Goal: Task Accomplishment & Management: Use online tool/utility

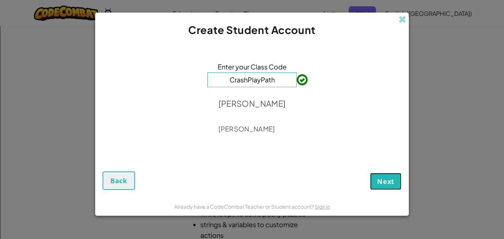
click at [381, 180] on span "Next" at bounding box center [385, 181] width 17 height 9
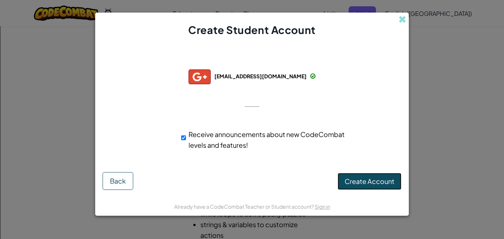
click at [358, 178] on span "Create Account" at bounding box center [369, 181] width 50 height 8
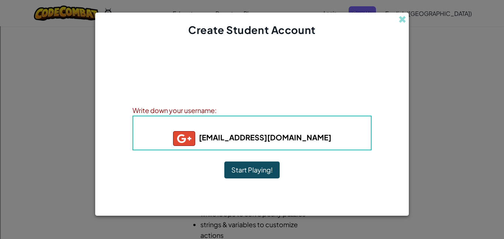
click at [252, 169] on button "Start Playing!" at bounding box center [251, 169] width 55 height 17
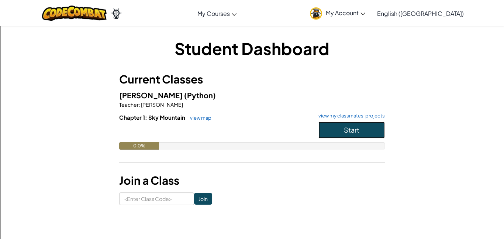
click at [350, 126] on span "Start" at bounding box center [351, 129] width 15 height 8
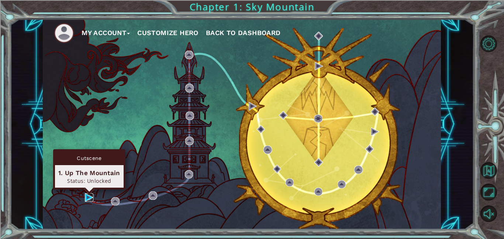
click at [90, 197] on img at bounding box center [89, 197] width 8 height 8
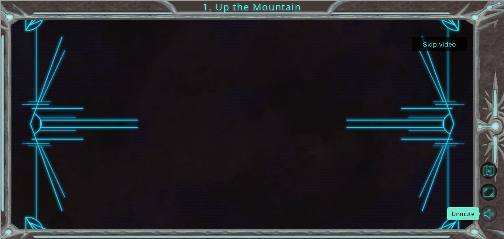
click at [494, 209] on button "Unmute" at bounding box center [488, 213] width 17 height 17
click at [491, 212] on button "Mute" at bounding box center [488, 213] width 17 height 17
click at [433, 41] on button "Skip video" at bounding box center [439, 44] width 55 height 14
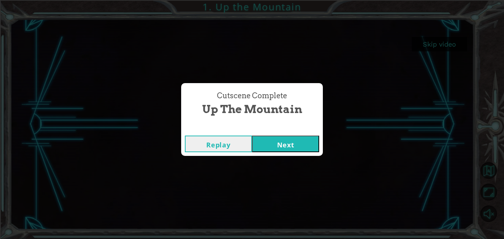
click at [281, 139] on button "Next" at bounding box center [285, 143] width 67 height 17
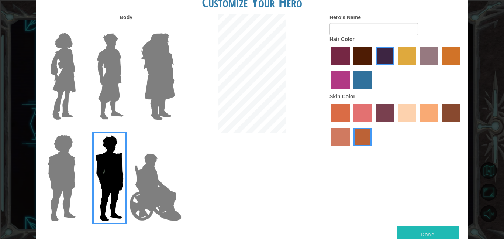
click at [96, 62] on img at bounding box center [110, 76] width 33 height 92
click at [126, 28] on input "Hero Lars" at bounding box center [126, 28] width 0 height 0
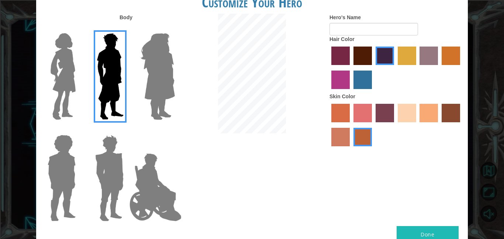
click at [410, 108] on label "sandy beach skin color" at bounding box center [407, 113] width 18 height 18
click at [395, 125] on input "sandy beach skin color" at bounding box center [395, 125] width 0 height 0
click at [426, 111] on label "tacao skin color" at bounding box center [428, 113] width 18 height 18
click at [417, 125] on input "tacao skin color" at bounding box center [417, 125] width 0 height 0
click at [104, 158] on img at bounding box center [109, 178] width 34 height 92
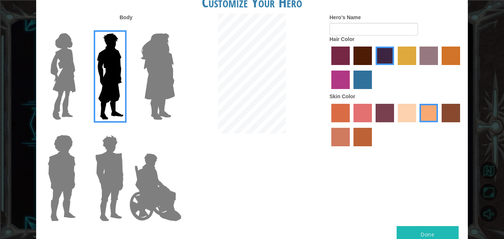
click at [126, 130] on input "Hero Garnet" at bounding box center [126, 130] width 0 height 0
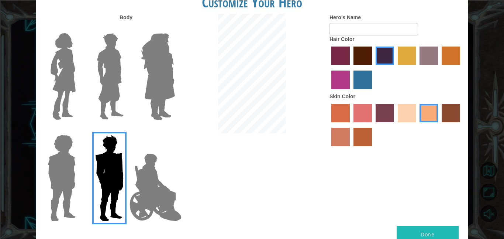
click at [112, 97] on img at bounding box center [110, 76] width 33 height 92
click at [126, 28] on input "Hero Lars" at bounding box center [126, 28] width 0 height 0
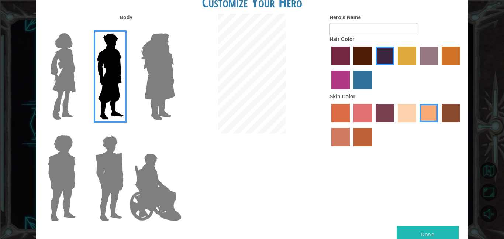
click at [407, 61] on label "tulip tree hair color" at bounding box center [407, 55] width 18 height 18
click at [395, 67] on input "tulip tree hair color" at bounding box center [395, 67] width 0 height 0
click at [360, 55] on label "maroon hair color" at bounding box center [362, 55] width 18 height 18
click at [351, 67] on input "maroon hair color" at bounding box center [351, 67] width 0 height 0
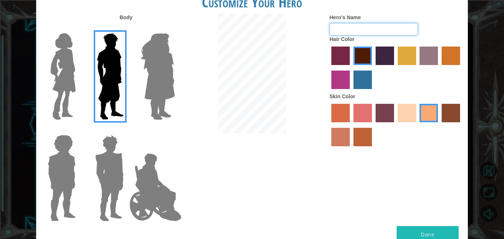
click at [364, 28] on input "Hero's Name" at bounding box center [373, 29] width 89 height 13
type input "doom slayer"
click at [430, 230] on button "Done" at bounding box center [427, 234] width 62 height 17
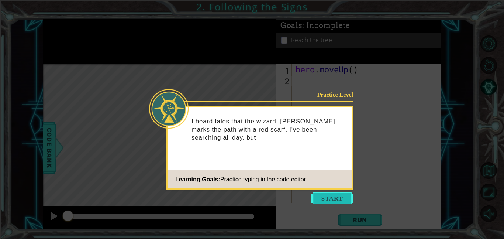
click at [343, 198] on button "Start" at bounding box center [332, 198] width 42 height 12
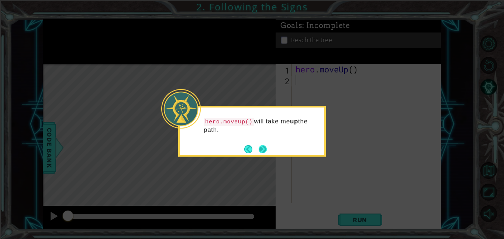
click at [263, 149] on button "Next" at bounding box center [263, 149] width 8 height 8
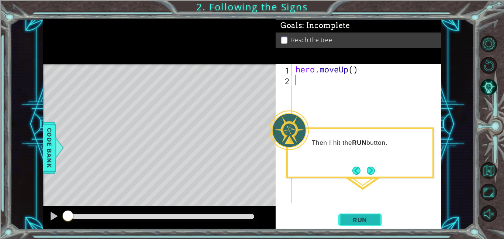
click at [359, 217] on span "Run" at bounding box center [359, 219] width 29 height 7
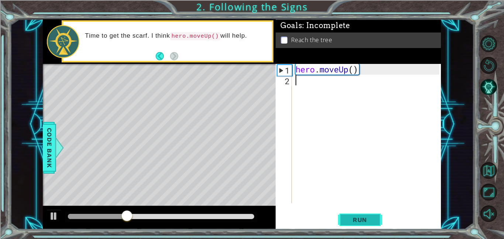
click at [359, 217] on span "Run" at bounding box center [359, 219] width 29 height 7
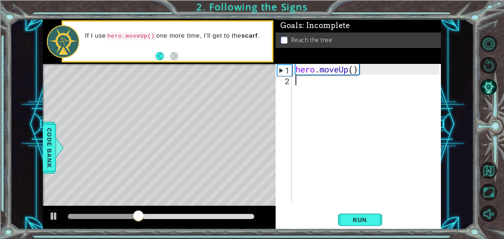
click at [497, 209] on div at bounding box center [492, 128] width 22 height 191
click at [492, 211] on button "Unmute" at bounding box center [488, 213] width 17 height 17
click at [364, 218] on span "Run" at bounding box center [359, 219] width 29 height 7
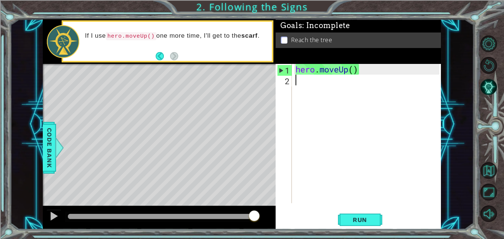
click at [287, 79] on div "2" at bounding box center [284, 81] width 15 height 11
click at [295, 79] on div "hero . moveUp ( )" at bounding box center [368, 144] width 149 height 160
click at [302, 37] on p "Reach the tree" at bounding box center [311, 40] width 41 height 8
click at [286, 37] on p at bounding box center [284, 40] width 7 height 7
click at [284, 37] on p at bounding box center [284, 40] width 7 height 7
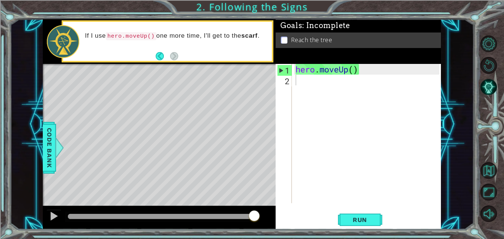
drag, startPoint x: 284, startPoint y: 36, endPoint x: 279, endPoint y: 35, distance: 5.6
click at [279, 35] on div "Reach the tree" at bounding box center [357, 39] width 165 height 15
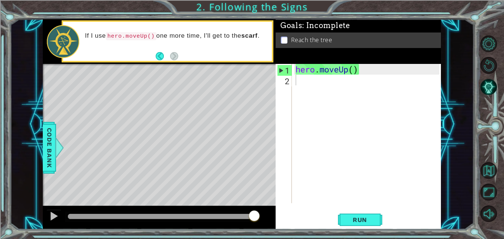
click at [279, 35] on div "Reach the tree" at bounding box center [357, 39] width 165 height 15
click at [284, 68] on div "1" at bounding box center [284, 70] width 14 height 11
type textarea "hero.moveUp()"
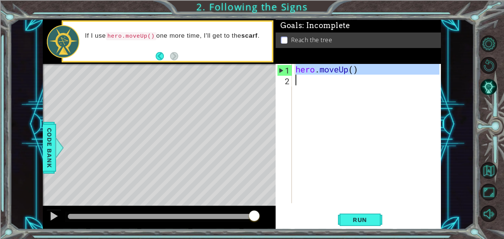
click at [284, 68] on div "1" at bounding box center [284, 70] width 14 height 11
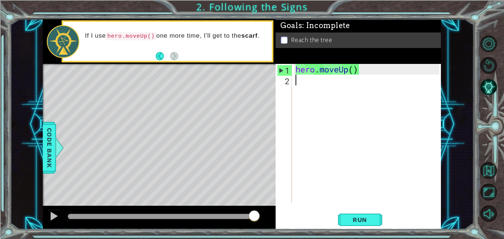
click at [284, 68] on div "1" at bounding box center [284, 70] width 14 height 11
type textarea "hero.moveUp()"
click at [287, 80] on div "2" at bounding box center [284, 81] width 15 height 11
type textarea "m"
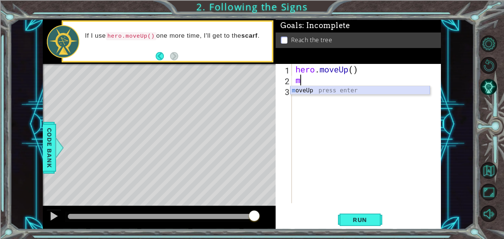
click at [298, 91] on div "m oveUp press enter" at bounding box center [359, 99] width 139 height 27
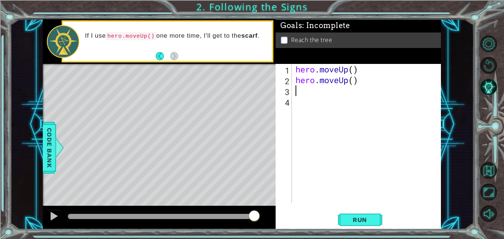
type textarea "r"
click at [352, 219] on span "Run" at bounding box center [359, 219] width 29 height 7
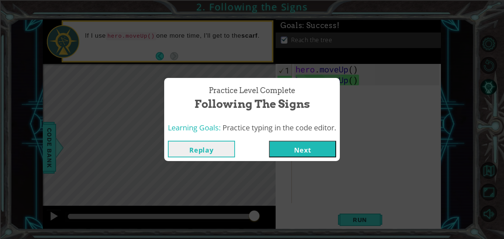
click at [322, 151] on button "Next" at bounding box center [302, 149] width 67 height 17
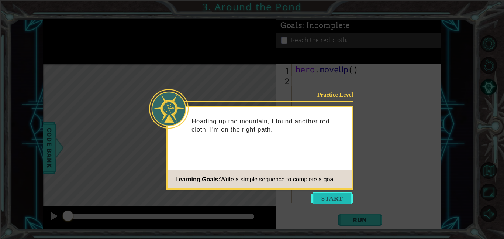
click at [333, 203] on button "Start" at bounding box center [332, 198] width 42 height 12
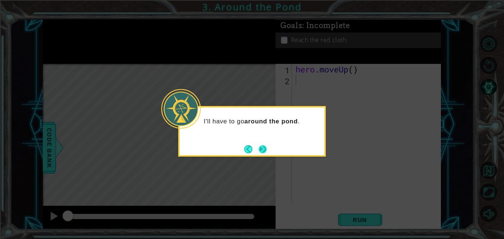
click at [259, 145] on button "Next" at bounding box center [263, 149] width 8 height 8
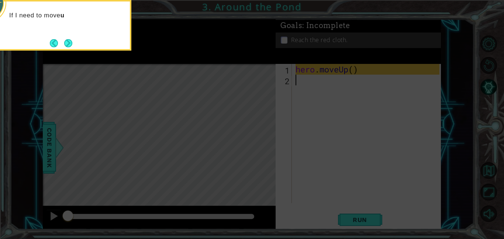
click at [259, 145] on icon at bounding box center [252, 36] width 504 height 406
click at [67, 41] on button "Next" at bounding box center [68, 43] width 8 height 8
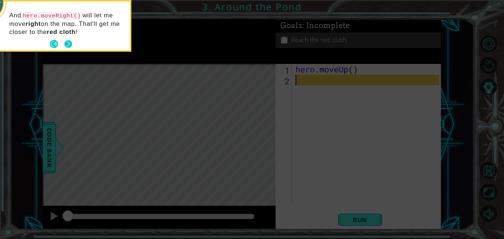
click at [68, 45] on button "Next" at bounding box center [68, 44] width 8 height 8
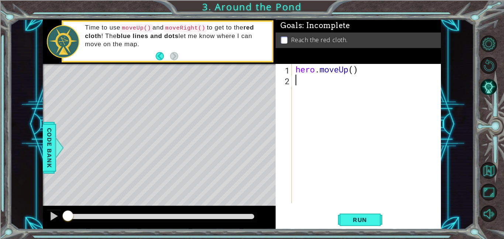
type textarea "m"
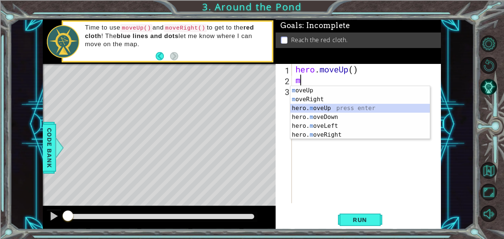
click at [313, 107] on div "m oveUp press enter m oveRight press enter hero. m oveUp press enter hero. m ov…" at bounding box center [359, 121] width 139 height 71
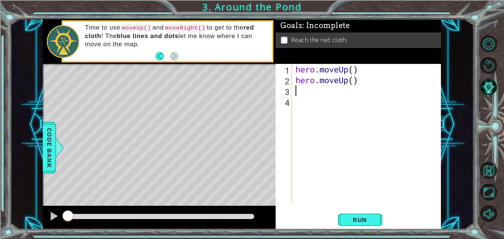
type textarea "m"
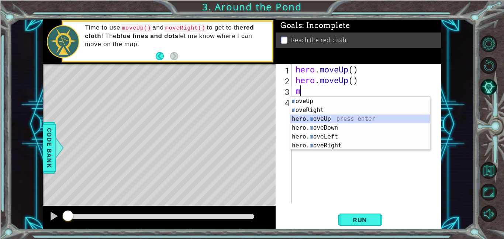
click at [316, 117] on div "m oveUp press enter m oveRight press enter hero. m oveUp press enter hero. m ov…" at bounding box center [359, 132] width 139 height 71
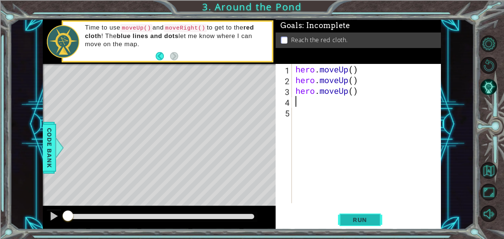
click at [358, 220] on span "Run" at bounding box center [359, 219] width 29 height 7
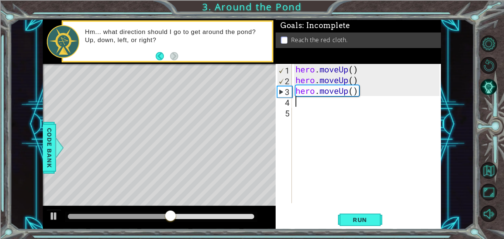
click at [287, 101] on div "4" at bounding box center [284, 102] width 15 height 11
type textarea "m"
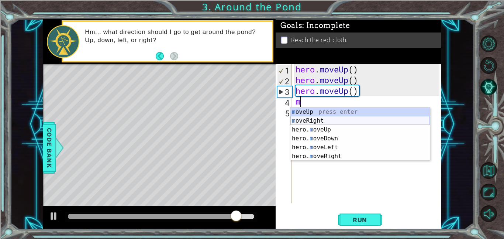
click at [315, 121] on div "m oveUp press enter m oveRight press enter hero. m oveUp press enter hero. m ov…" at bounding box center [359, 142] width 139 height 71
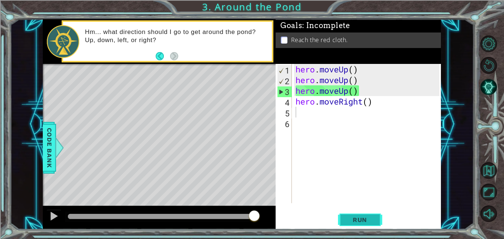
click at [363, 217] on span "Run" at bounding box center [359, 219] width 29 height 7
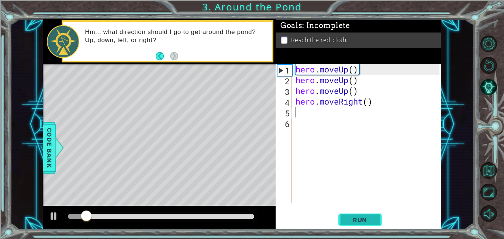
click at [363, 217] on span "Run" at bounding box center [359, 219] width 29 height 7
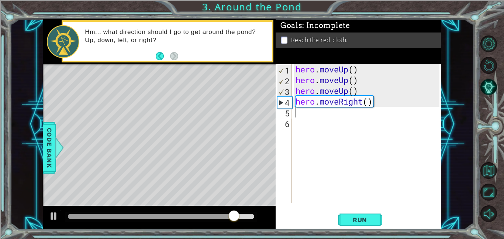
type textarea "m"
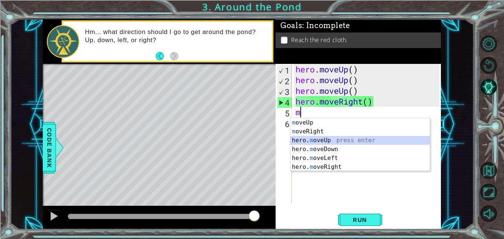
click at [312, 141] on div "m oveUp press enter m oveRight press enter hero. m oveUp press enter hero. m ov…" at bounding box center [359, 153] width 139 height 71
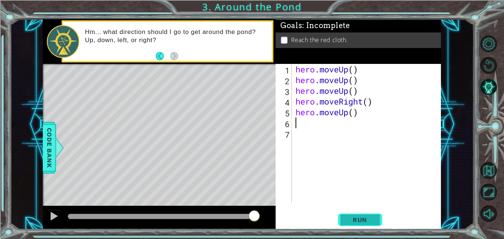
click at [364, 225] on button "Run" at bounding box center [360, 219] width 44 height 17
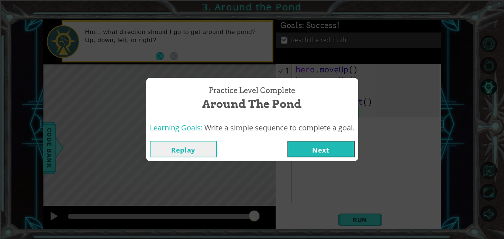
click at [302, 142] on button "Next" at bounding box center [320, 149] width 67 height 17
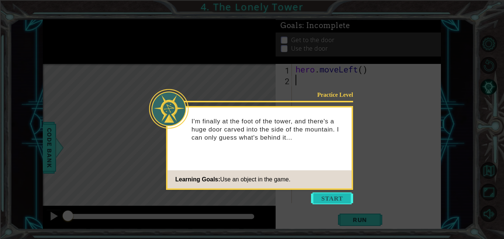
click at [333, 201] on button "Start" at bounding box center [332, 198] width 42 height 12
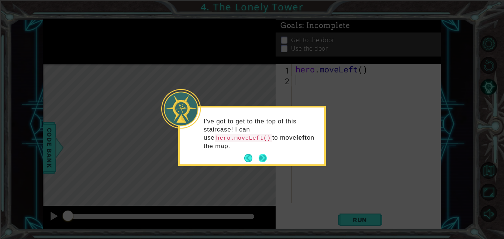
click at [264, 156] on button "Next" at bounding box center [263, 158] width 8 height 8
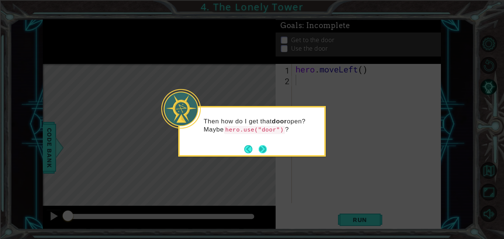
click at [260, 145] on button "Next" at bounding box center [263, 149] width 8 height 8
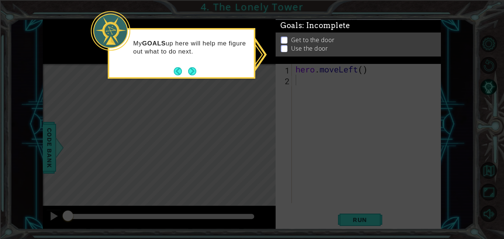
click at [305, 38] on p "Get to the door" at bounding box center [312, 40] width 43 height 8
click at [190, 71] on button "Next" at bounding box center [192, 71] width 8 height 8
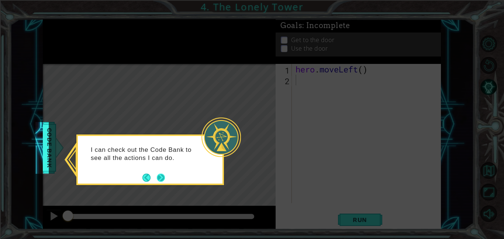
click at [157, 178] on button "Next" at bounding box center [161, 177] width 8 height 8
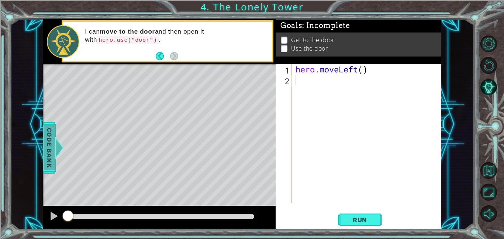
click at [52, 149] on span "Code Bank" at bounding box center [48, 147] width 12 height 45
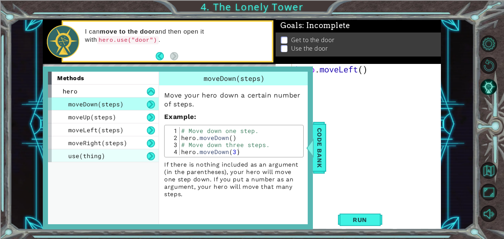
click at [102, 160] on div "use(thing)" at bounding box center [103, 155] width 111 height 13
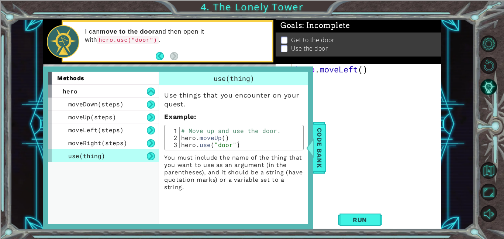
click at [353, 143] on div "hero . moveLeft ( )" at bounding box center [368, 144] width 149 height 160
click at [319, 137] on span "Code Bank" at bounding box center [319, 147] width 12 height 45
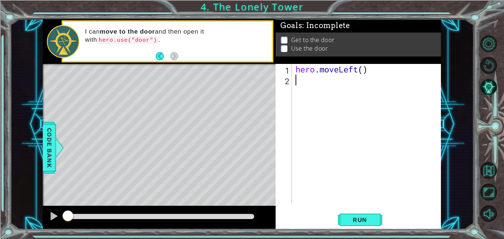
click at [289, 79] on div "2" at bounding box center [284, 81] width 15 height 11
click at [288, 67] on div "1" at bounding box center [284, 70] width 15 height 11
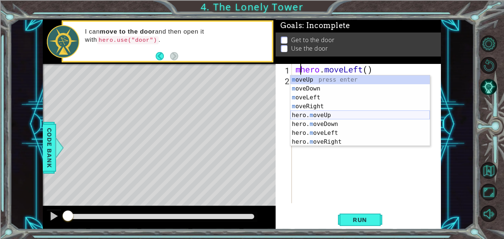
click at [330, 114] on div "m oveUp press enter m oveDown press enter m oveLeft press enter m oveRight pres…" at bounding box center [359, 119] width 139 height 89
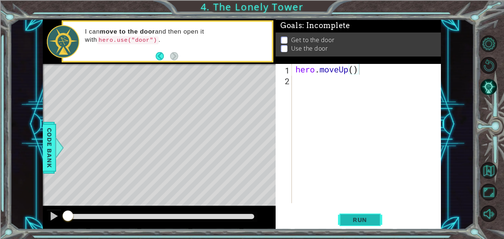
click at [368, 216] on span "Run" at bounding box center [359, 219] width 29 height 7
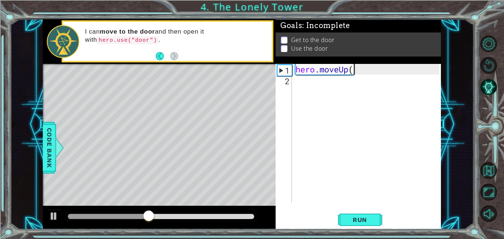
type textarea "hero.moveUp"
click at [359, 219] on span "Run" at bounding box center [359, 219] width 29 height 7
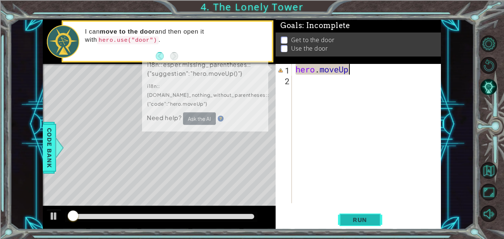
click at [359, 219] on span "Run" at bounding box center [359, 219] width 29 height 7
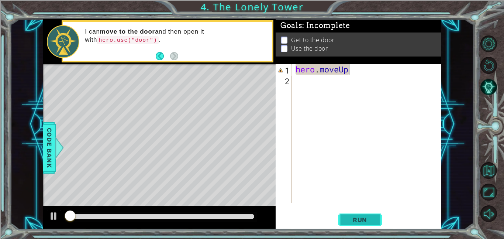
click at [359, 219] on span "Run" at bounding box center [359, 219] width 29 height 7
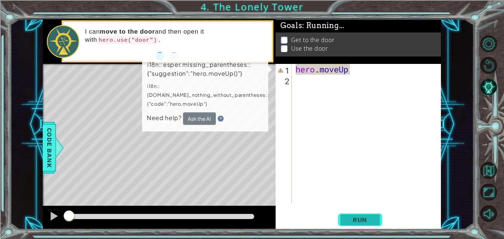
click at [359, 219] on span "Run" at bounding box center [359, 219] width 29 height 7
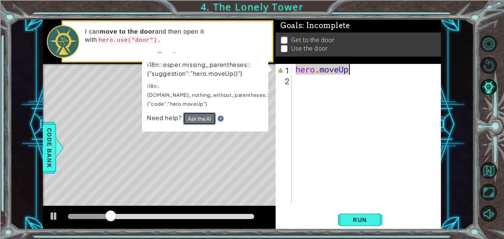
click at [199, 112] on button "Ask the AI" at bounding box center [199, 118] width 33 height 13
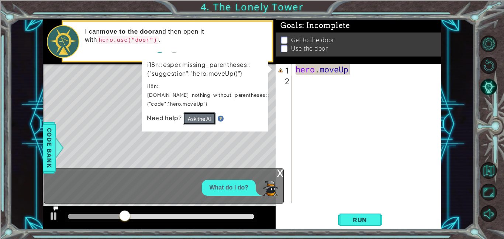
click at [198, 112] on button "Ask the AI" at bounding box center [199, 118] width 33 height 13
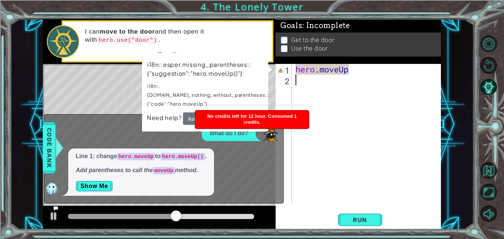
click at [295, 153] on div "hero . moveUp" at bounding box center [368, 144] width 149 height 160
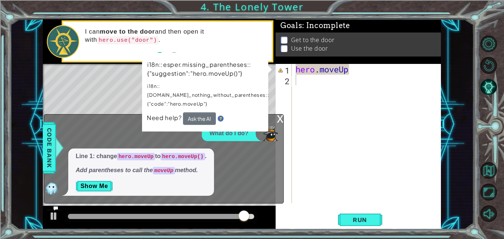
click at [280, 118] on div "x" at bounding box center [280, 117] width 7 height 7
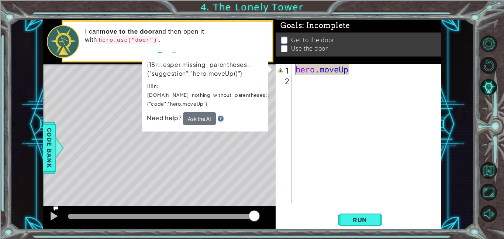
click at [297, 70] on div "hero . moveUp" at bounding box center [368, 144] width 149 height 160
click at [350, 72] on div "hero . moveUp" at bounding box center [368, 144] width 149 height 160
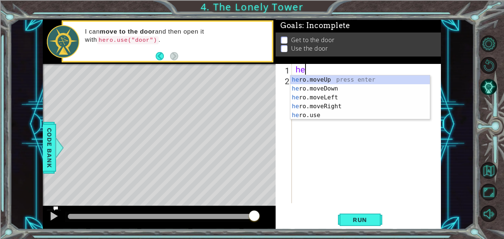
type textarea "h"
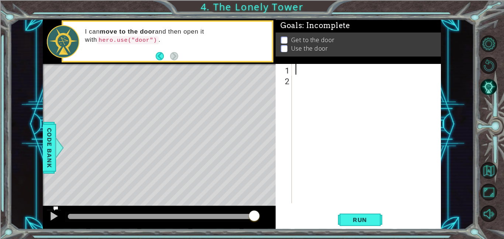
type textarea "m"
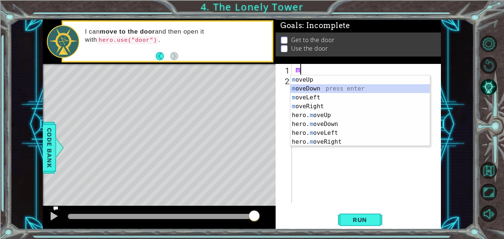
click at [312, 89] on div "m oveUp press enter m oveDown press enter m oveLeft press enter m oveRight pres…" at bounding box center [359, 119] width 139 height 89
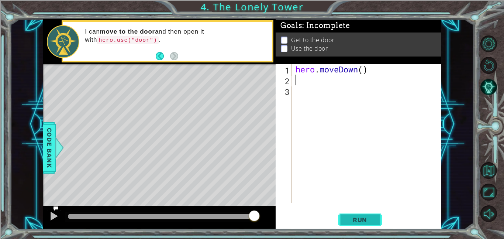
click at [364, 213] on button "Run" at bounding box center [360, 219] width 44 height 17
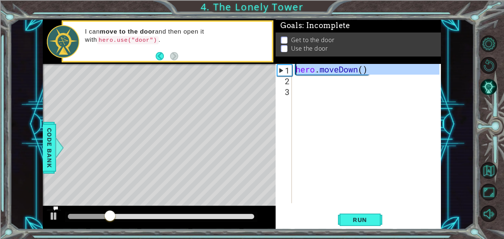
click at [288, 69] on div "1" at bounding box center [284, 70] width 14 height 11
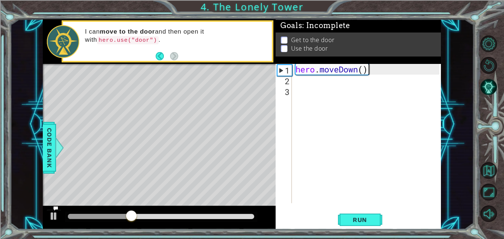
click at [377, 69] on div "hero . moveDown ( )" at bounding box center [368, 144] width 149 height 160
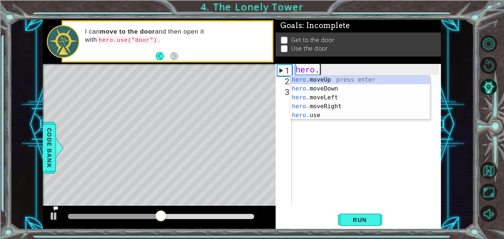
type textarea "h"
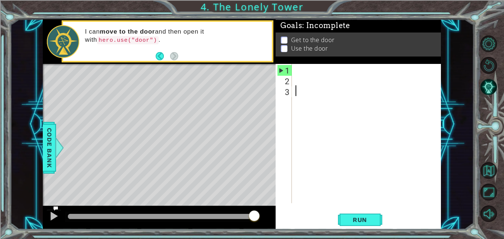
drag, startPoint x: 422, startPoint y: 125, endPoint x: 419, endPoint y: 128, distance: 4.2
click at [419, 128] on div at bounding box center [368, 144] width 149 height 160
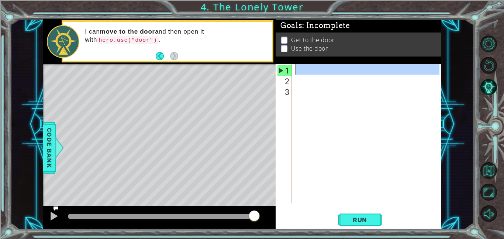
click at [286, 65] on div "1" at bounding box center [284, 70] width 14 height 11
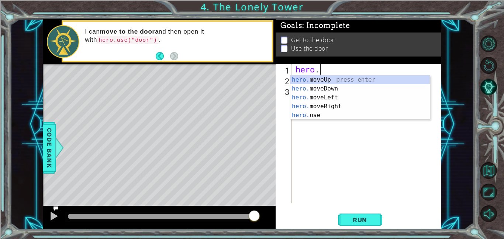
scroll to position [0, 1]
type textarea "hero.l"
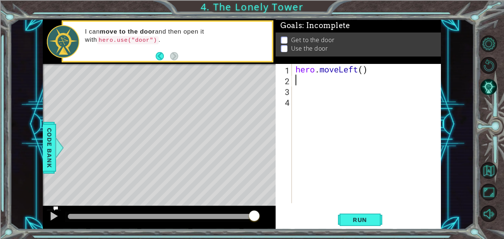
scroll to position [0, 0]
click at [363, 70] on div "hero . moveLeft ( )" at bounding box center [368, 144] width 149 height 160
type textarea "hero.moveLeft(2)"
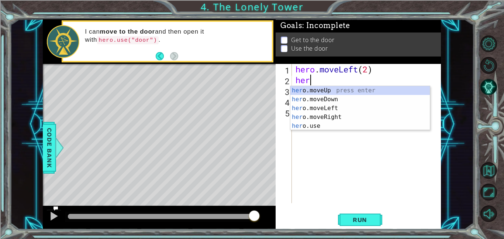
type textarea "hero"
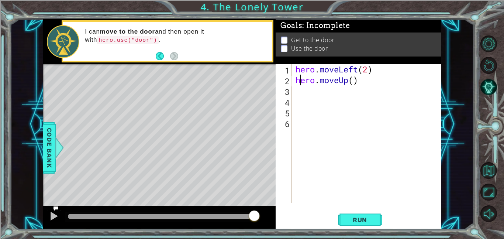
click at [354, 80] on div "hero . moveLeft ( 2 ) hero . moveUp ( )" at bounding box center [368, 144] width 149 height 160
type textarea "hero.moveUp(2)"
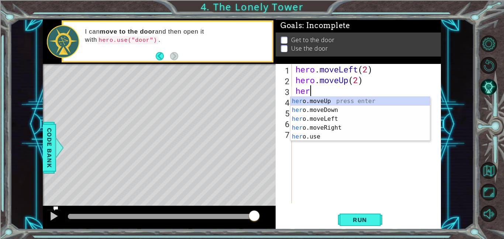
type textarea "hero"
click at [338, 126] on div "hero .moveUp press enter hero .moveDown press enter hero .moveLeft press enter …" at bounding box center [359, 128] width 139 height 62
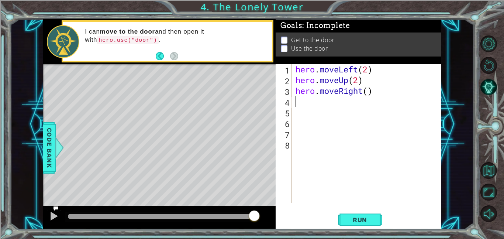
scroll to position [0, 0]
click at [367, 89] on div "hero . moveLeft ( 2 ) hero . moveUp ( 2 ) hero . moveRight ( )" at bounding box center [368, 144] width 149 height 160
type textarea "hero.moveRight(2)"
click at [384, 91] on div "hero . moveLeft ( 2 ) hero . moveUp ( 2 ) hero . moveRight ( 2 )" at bounding box center [368, 144] width 149 height 160
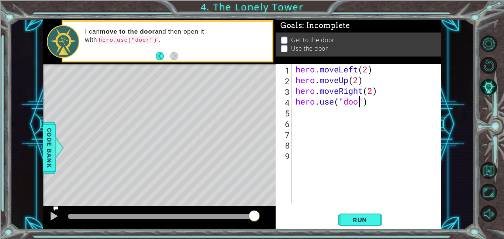
scroll to position [0, 3]
type textarea "hero.use("door")"
click at [370, 214] on button "Run" at bounding box center [360, 219] width 44 height 17
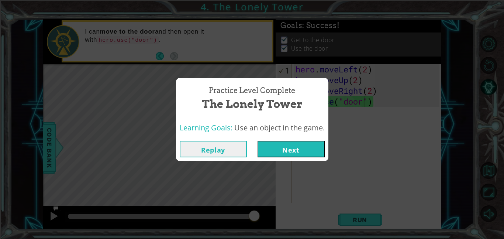
click at [293, 150] on button "Next" at bounding box center [290, 149] width 67 height 17
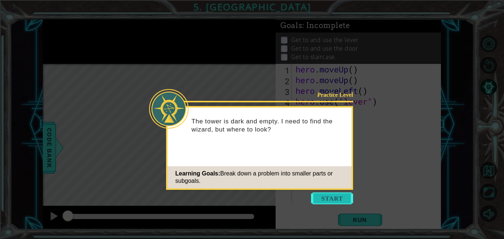
click at [333, 198] on button "Start" at bounding box center [332, 198] width 42 height 12
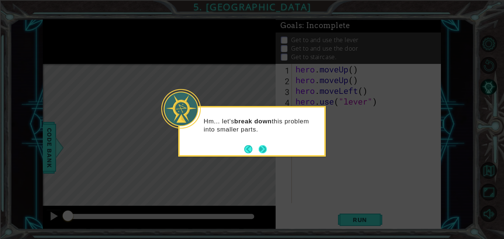
click at [265, 147] on button "Next" at bounding box center [263, 149] width 8 height 8
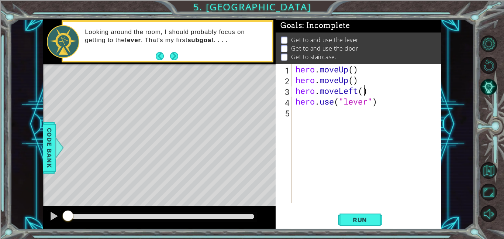
click at [364, 91] on div "hero . moveUp ( ) hero . moveUp ( ) hero . moveLeft ( ) hero . use ( "lever" )" at bounding box center [368, 144] width 149 height 160
click at [353, 82] on div "hero . moveUp ( ) hero . moveUp ( ) hero . moveLeft ( 2 ) hero . use ( "lever" )" at bounding box center [368, 144] width 149 height 160
click at [360, 69] on div "hero . moveUp ( ) hero . moveUp ( 1 ) hero . moveLeft ( 2 ) hero . use ( "lever…" at bounding box center [368, 144] width 149 height 160
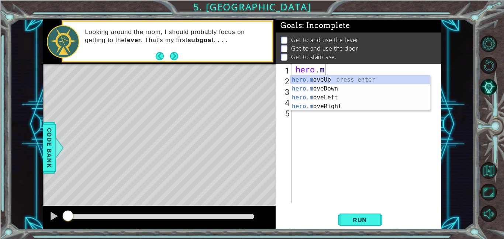
type textarea "hero."
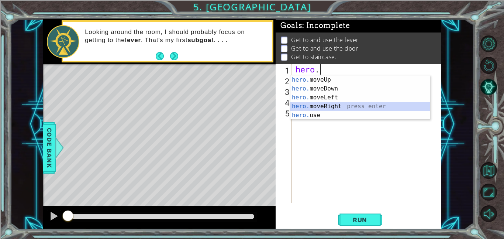
click at [336, 108] on div "hero. moveUp press enter hero. moveDown press enter hero. moveLeft press enter …" at bounding box center [359, 106] width 139 height 62
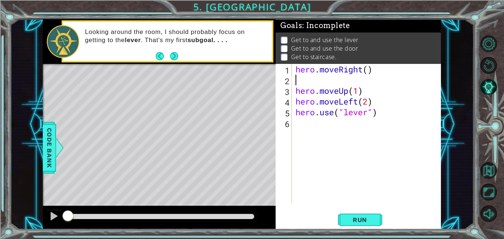
click at [370, 73] on div "hero . moveRight ( ) hero . moveUp ( 1 ) hero . moveLeft ( 2 ) hero . use ( "le…" at bounding box center [368, 144] width 149 height 160
click at [319, 87] on div "hero . moveRight ( ) hero . moveUp ( 1 ) hero . moveLeft ( 2 ) hero . use ( "le…" at bounding box center [368, 144] width 149 height 160
type textarea "hero.moveUp(1)"
click at [295, 83] on div "hero . moveRight ( ) hero . moveUp ( 1 ) hero . moveLeft ( 2 ) hero . use ( "le…" at bounding box center [368, 144] width 149 height 160
click at [371, 221] on span "Run" at bounding box center [359, 219] width 29 height 7
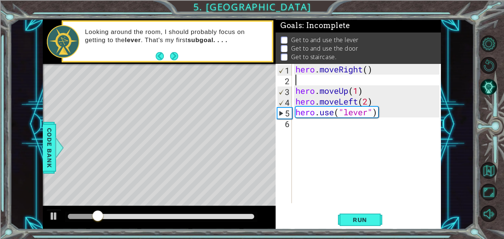
click at [371, 72] on div "hero . moveRight ( ) hero . moveUp ( 1 ) hero . moveLeft ( 2 ) hero . use ( "le…" at bounding box center [368, 144] width 149 height 160
click at [368, 71] on div "hero . moveRight ( ) hero . moveUp ( 1 ) hero . moveLeft ( 2 ) hero . use ( "le…" at bounding box center [368, 144] width 149 height 160
click at [358, 89] on div "hero . moveRight ( ) hero . moveUp ( 1 ) hero . moveLeft ( 2 ) hero . use ( "le…" at bounding box center [368, 144] width 149 height 160
type textarea "hero.moveUp(1)"
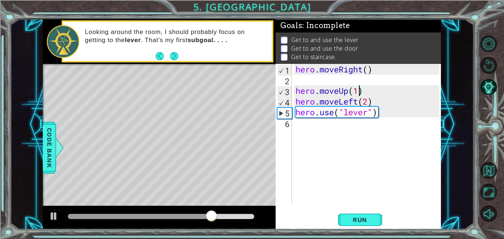
click at [365, 80] on div "hero . moveRight ( ) hero . moveUp ( 1 ) hero . moveLeft ( 2 ) hero . use ( "le…" at bounding box center [368, 144] width 149 height 160
click at [368, 91] on div "hero . moveRight ( ) hero . moveUp ( 1 ) hero . moveLeft ( 2 ) hero . use ( "le…" at bounding box center [368, 144] width 149 height 160
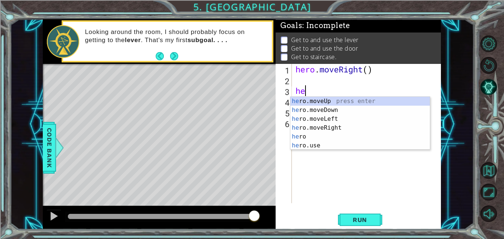
type textarea "h"
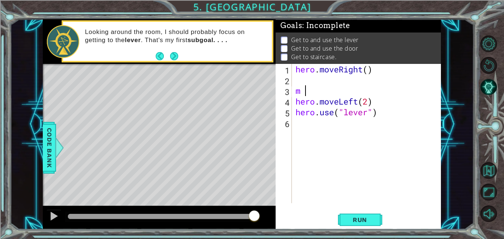
type textarea "m"
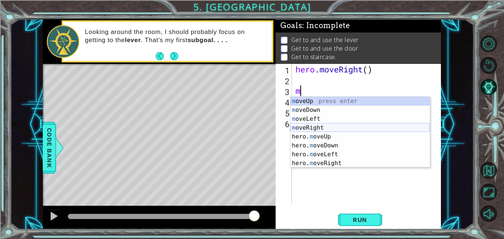
click at [358, 128] on div "m oveUp press enter m oveDown press enter m oveLeft press enter m oveRight pres…" at bounding box center [359, 141] width 139 height 89
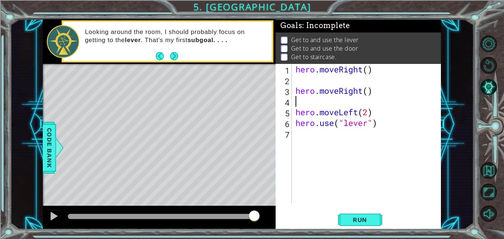
click at [375, 90] on div "hero . moveRight ( ) hero . moveRight ( ) hero . moveLeft ( 2 ) hero . use ( "l…" at bounding box center [368, 144] width 149 height 160
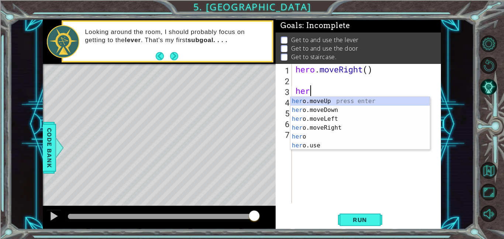
type textarea "h"
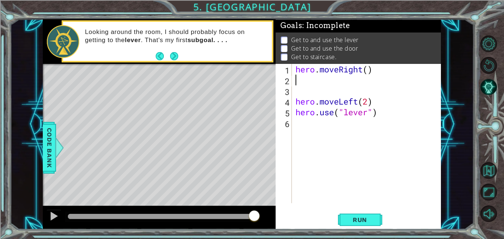
type textarea "hero.moveRight()"
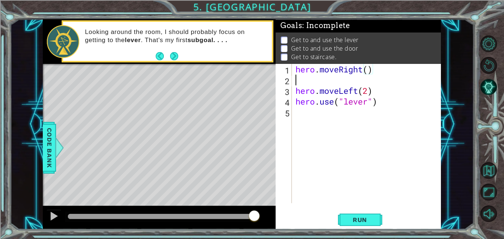
click at [331, 81] on div "hero . moveRight ( ) hero . moveLeft ( 2 ) hero . use ( "lever" )" at bounding box center [368, 144] width 149 height 160
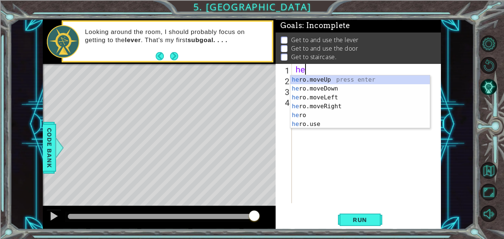
type textarea "h"
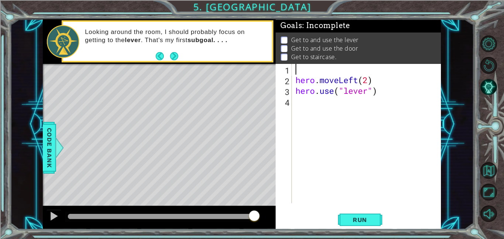
type textarea "m"
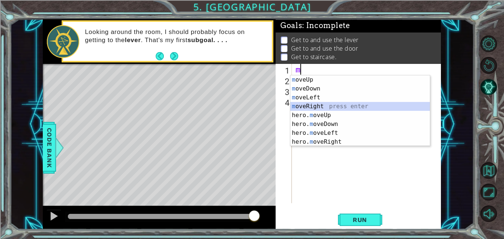
click at [323, 110] on div "m oveUp press enter m oveDown press enter m oveLeft press enter m oveRight pres…" at bounding box center [359, 119] width 139 height 89
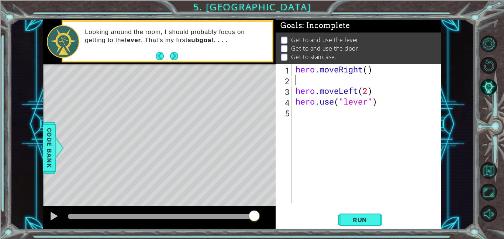
click at [341, 83] on div "hero . moveRight ( ) hero . moveLeft ( 2 ) hero . use ( "lever" )" at bounding box center [368, 144] width 149 height 160
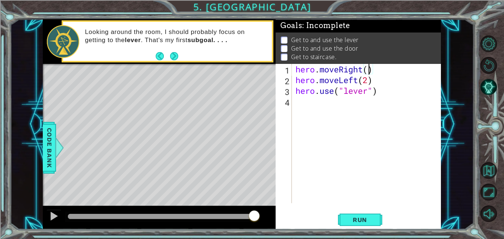
click at [368, 69] on div "hero . moveRight ( ) hero . moveLeft ( 2 ) hero . use ( "lever" )" at bounding box center [368, 144] width 149 height 160
type textarea "hero.moveRight(3)"
click at [298, 103] on div "hero . moveRight ( 3 ) hero . moveLeft ( 2 ) hero . use ( "lever" )" at bounding box center [368, 144] width 149 height 160
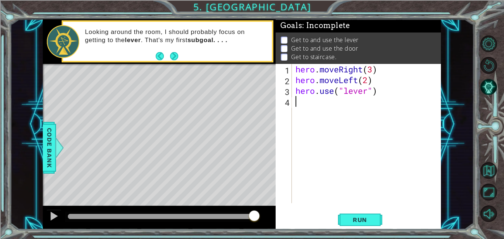
type textarea "hero.use("lever")"
click at [344, 130] on div "hero . moveRight ( 3 ) hero . moveLeft ( 2 ) hero . use ( "lever" )" at bounding box center [368, 144] width 149 height 160
click at [375, 81] on div "hero . moveRight ( 3 ) hero . moveLeft ( 2 ) hero . use ( "lever" )" at bounding box center [368, 144] width 149 height 160
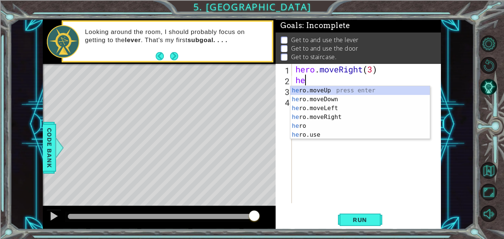
type textarea "h"
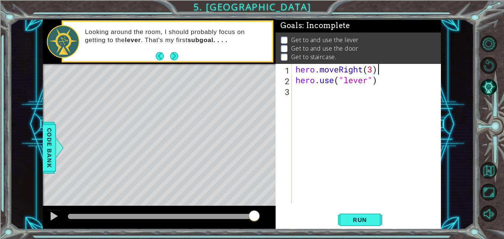
click at [297, 75] on div "hero . moveRight ( 3 ) hero . use ( "lever" )" at bounding box center [368, 144] width 149 height 160
type textarea "hero.use("lever")"
click at [298, 76] on div "hero . moveRight ( 3 ) hero . use ( "lever" )" at bounding box center [368, 144] width 149 height 160
click at [295, 92] on div "hero . moveRight ( 3 ) hero . use ( "lever" )" at bounding box center [368, 144] width 149 height 160
click at [386, 69] on div "hero . moveRight ( 3 ) hero . use ( "lever" )" at bounding box center [368, 144] width 149 height 160
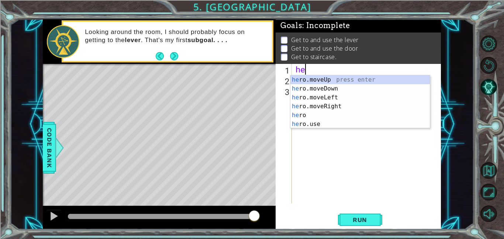
type textarea "h"
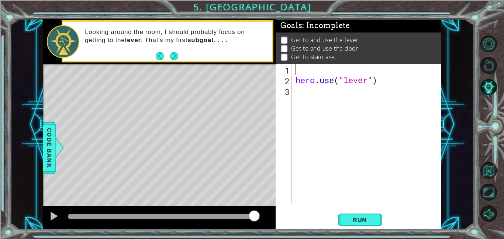
type textarea "m"
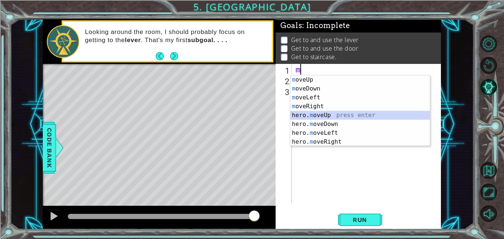
click at [400, 116] on div "m oveUp press enter m oveDown press enter m oveLeft press enter m oveRight pres…" at bounding box center [359, 119] width 139 height 89
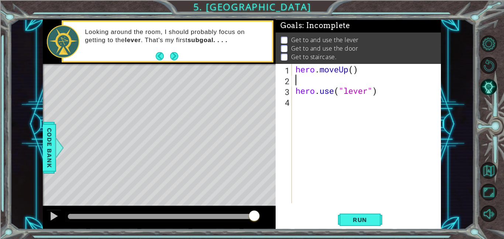
click at [328, 83] on div "hero . moveUp ( ) hero . use ( "lever" )" at bounding box center [368, 144] width 149 height 160
click at [353, 73] on div "hero . moveUp ( ) hero . use ( "lever" )" at bounding box center [368, 144] width 149 height 160
type textarea "hero.moveUp(1)"
click at [315, 83] on div "hero . moveUp ( 1 ) hero . use ( "lever" )" at bounding box center [368, 144] width 149 height 160
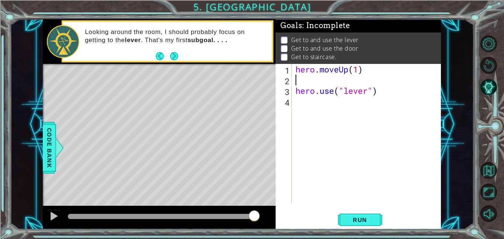
scroll to position [0, 0]
type textarea "m"
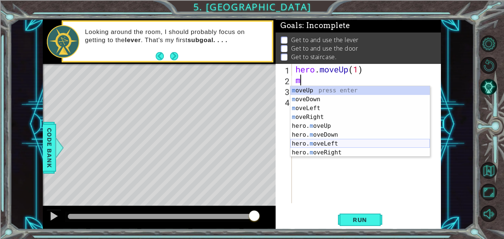
click at [336, 142] on div "m oveUp press enter m oveDown press enter m oveLeft press enter m oveRight pres…" at bounding box center [359, 130] width 139 height 89
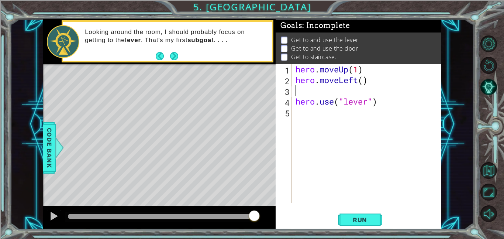
click at [371, 78] on div "hero . moveUp ( 1 ) hero . moveLeft ( ) hero . use ( "lever" )" at bounding box center [368, 144] width 149 height 160
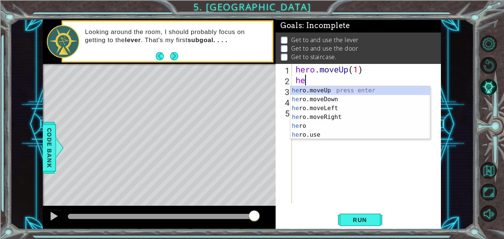
type textarea "h"
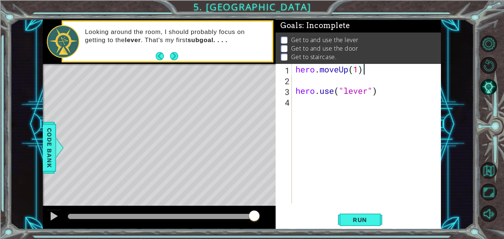
type textarea "hero.moveUp(1)m"
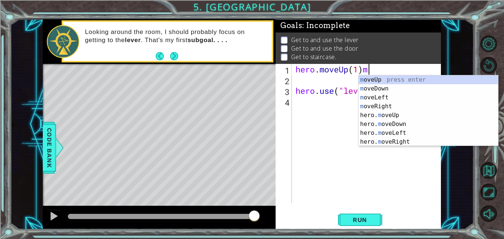
click at [323, 160] on div "hero . moveUp ( 1 ) m hero . use ( "lever" )" at bounding box center [368, 144] width 149 height 160
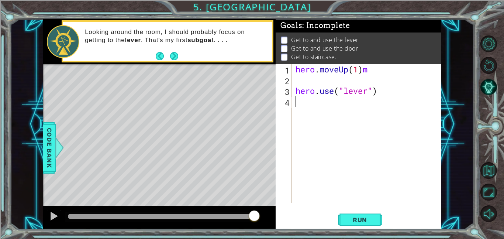
scroll to position [0, 0]
click at [379, 71] on div "hero . moveUp ( 1 ) m hero . use ( "lever" )" at bounding box center [368, 144] width 149 height 160
type textarea "hero.moveUp(1)"
click at [319, 83] on div "hero . moveUp ( 1 ) hero . use ( "lever" )" at bounding box center [368, 144] width 149 height 160
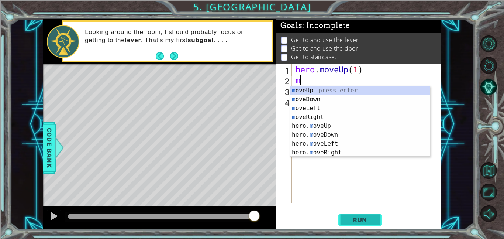
type textarea "m"
click at [366, 214] on button "Run" at bounding box center [360, 219] width 44 height 17
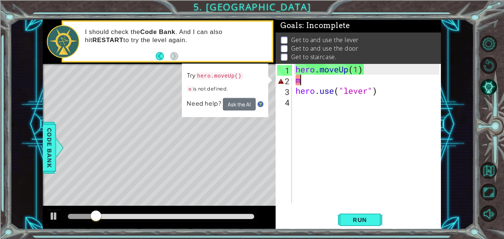
click at [317, 82] on div "hero . moveUp ( 1 ) m hero . use ( "lever" )" at bounding box center [368, 144] width 149 height 160
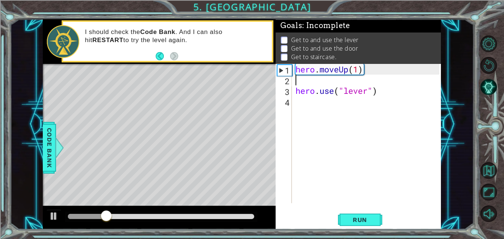
type textarea "hero.moveUp(1)"
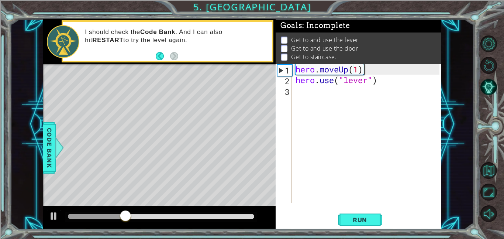
click at [302, 93] on div "hero . moveUp ( 1 ) hero . use ( "lever" )" at bounding box center [368, 144] width 149 height 160
type textarea "m"
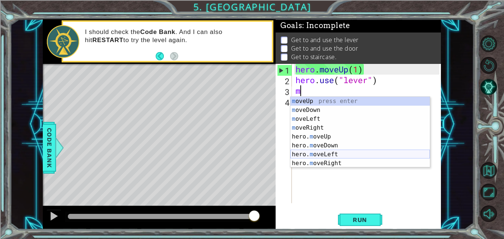
click at [313, 151] on div "m oveUp press enter m oveDown press enter m oveLeft press enter m oveRight pres…" at bounding box center [359, 141] width 139 height 89
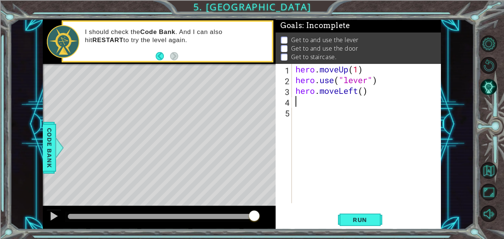
click at [365, 92] on div "hero . moveUp ( 1 ) hero . use ( "lever" ) hero . moveLeft ( )" at bounding box center [368, 144] width 149 height 160
type textarea "hero.moveLeft(3)"
click at [313, 105] on div "hero . moveUp ( 1 ) hero . use ( "lever" ) hero . moveLeft ( 3 )" at bounding box center [368, 144] width 149 height 160
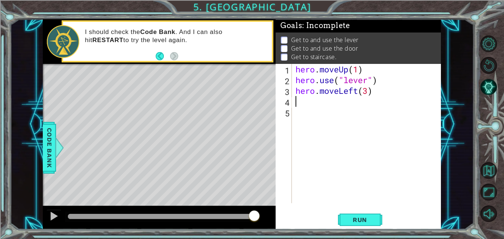
click at [375, 90] on div "hero . moveUp ( 1 ) hero . use ( "lever" ) hero . moveLeft ( 3 )" at bounding box center [368, 144] width 149 height 160
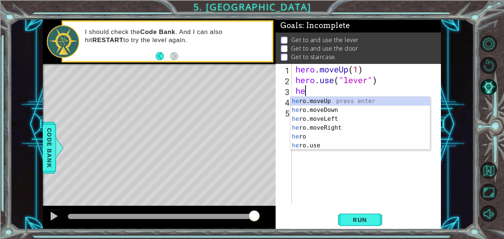
type textarea "h"
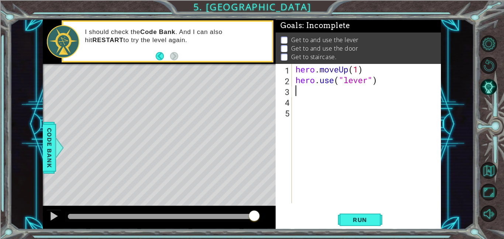
type textarea "m"
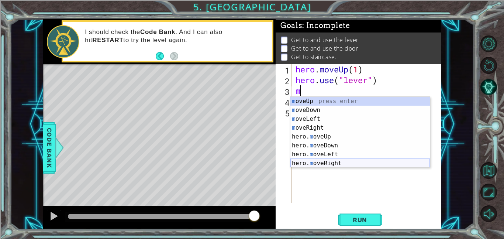
click at [382, 166] on div "m oveUp press enter m oveDown press enter m oveLeft press enter m oveRight pres…" at bounding box center [359, 141] width 139 height 89
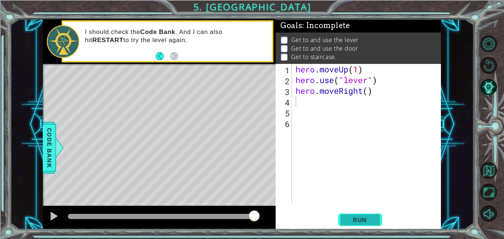
click at [378, 222] on button "Run" at bounding box center [360, 219] width 44 height 17
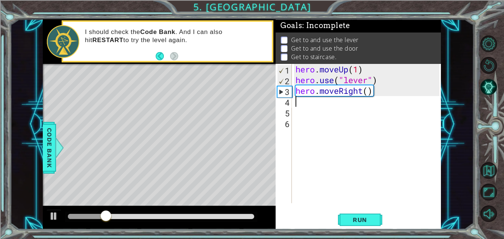
click at [341, 103] on div "hero . moveUp ( 1 ) hero . use ( "lever" ) hero . moveRight ( )" at bounding box center [368, 144] width 149 height 160
click at [305, 102] on div "hero . moveUp ( 1 ) hero . use ( "lever" ) hero . moveRight ( )" at bounding box center [368, 144] width 149 height 160
type textarea "m"
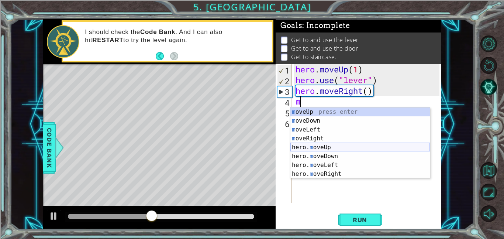
click at [313, 149] on div "m oveUp press enter m oveDown press enter m oveLeft press enter m oveRight pres…" at bounding box center [359, 151] width 139 height 89
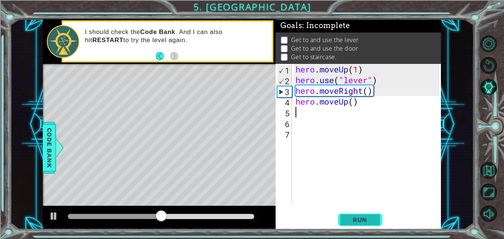
click at [358, 214] on button "Run" at bounding box center [360, 219] width 44 height 17
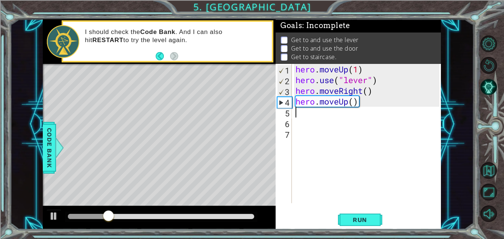
click at [307, 116] on div "hero . moveUp ( 1 ) hero . use ( "lever" ) hero . moveRight ( ) hero . moveUp (…" at bounding box center [368, 144] width 149 height 160
click at [308, 111] on div "hero . moveUp ( 1 ) hero . use ( "lever" ) hero . moveRight ( ) hero . moveUp (…" at bounding box center [368, 144] width 149 height 160
type textarea "m"
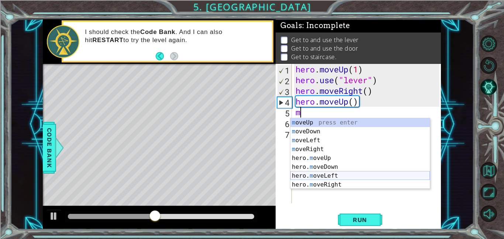
click at [305, 176] on div "m oveUp press enter m oveDown press enter m oveLeft press enter m oveRight pres…" at bounding box center [359, 162] width 139 height 89
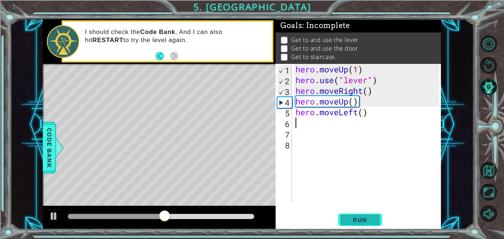
click at [346, 214] on button "Run" at bounding box center [360, 219] width 44 height 17
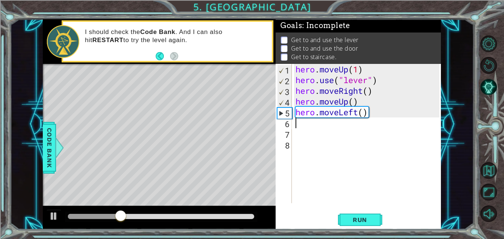
click at [302, 124] on div "hero . moveUp ( 1 ) hero . use ( "lever" ) hero . moveRight ( ) hero . moveUp (…" at bounding box center [368, 144] width 149 height 160
click at [362, 222] on span "Run" at bounding box center [359, 219] width 29 height 7
type textarea "m"
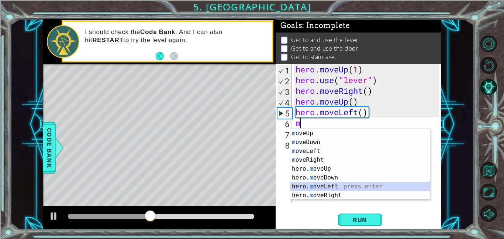
click at [311, 182] on div "m oveUp press enter m oveDown press enter m oveLeft press enter m oveRight pres…" at bounding box center [359, 173] width 139 height 89
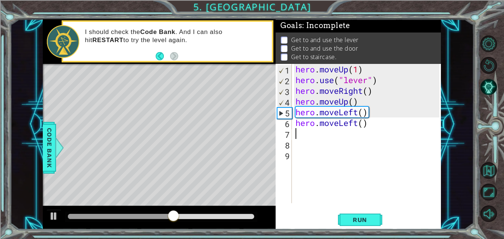
click at [362, 121] on div "hero . moveUp ( 1 ) hero . use ( "lever" ) hero . moveRight ( ) hero . moveUp (…" at bounding box center [368, 144] width 149 height 160
click at [374, 112] on div "hero . moveUp ( 1 ) hero . use ( "lever" ) hero . moveRight ( ) hero . moveUp (…" at bounding box center [368, 144] width 149 height 160
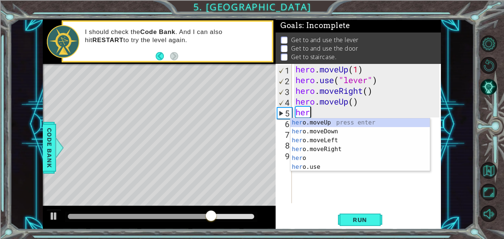
type textarea "h"
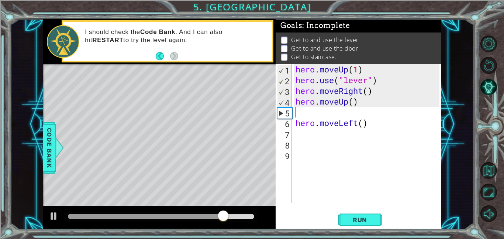
type textarea "hero.moveUp()"
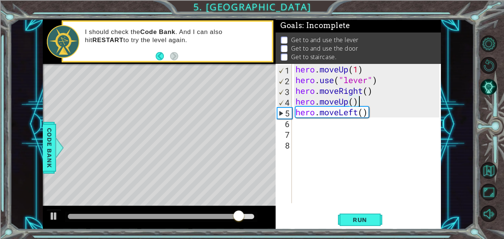
click at [368, 139] on div "hero . moveUp ( 1 ) hero . use ( "lever" ) hero . moveRight ( ) hero . moveUp (…" at bounding box center [368, 144] width 149 height 160
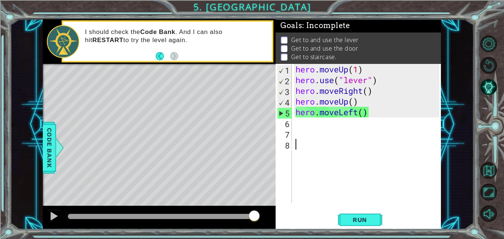
click at [363, 112] on div "hero . moveUp ( 1 ) hero . use ( "lever" ) hero . moveRight ( ) hero . moveUp (…" at bounding box center [368, 144] width 149 height 160
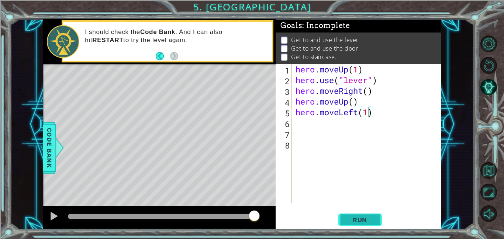
click at [359, 221] on span "Run" at bounding box center [359, 219] width 29 height 7
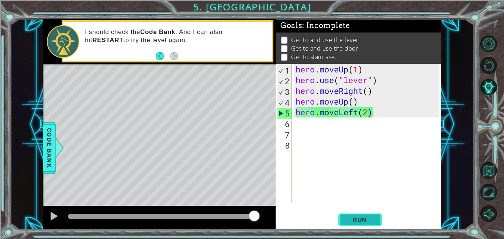
click at [370, 219] on span "Run" at bounding box center [359, 219] width 29 height 7
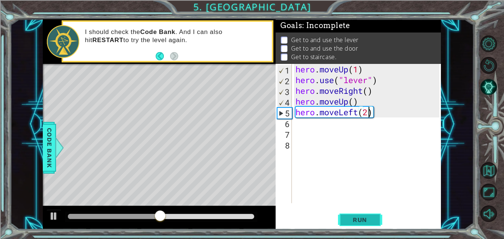
click at [353, 220] on span "Run" at bounding box center [359, 219] width 29 height 7
click at [381, 112] on div "hero . moveUp ( 1 ) hero . use ( "lever" ) hero . moveRight ( ) hero . moveUp (…" at bounding box center [368, 144] width 149 height 160
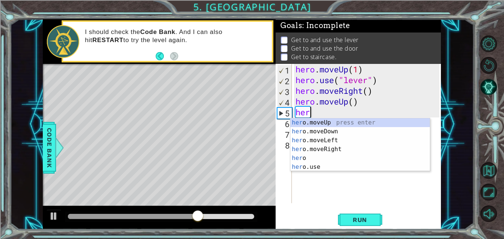
scroll to position [0, 0]
type textarea "h"
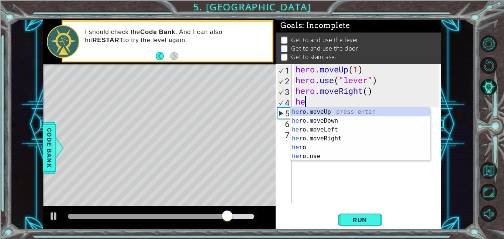
type textarea "h"
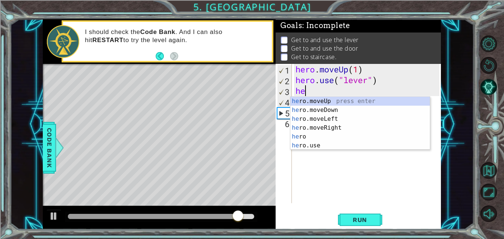
type textarea "h"
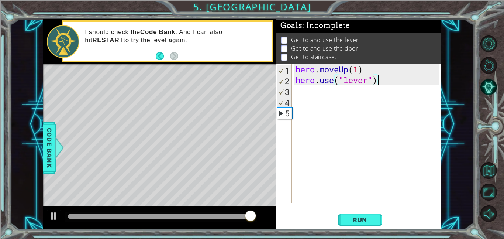
type textarea "hero.use("lever")m"
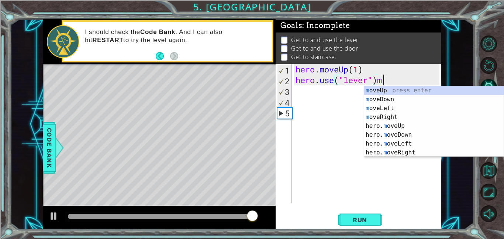
scroll to position [0, 3]
click at [318, 95] on div "hero . moveUp ( 1 ) hero . use ( "lever" ) m" at bounding box center [368, 144] width 149 height 160
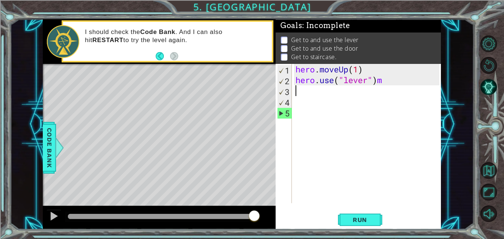
scroll to position [0, 0]
click at [390, 81] on div "hero . moveUp ( 1 ) hero . use ( "lever" ) m" at bounding box center [368, 144] width 149 height 160
type textarea "hero.use("lever")"
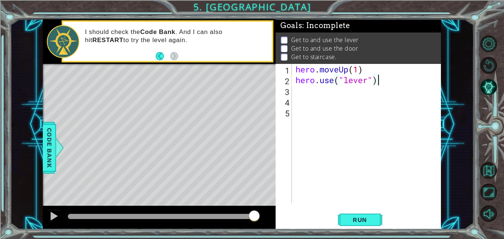
click at [307, 93] on div "hero . moveUp ( 1 ) hero . use ( "lever" )" at bounding box center [368, 144] width 149 height 160
type textarea "hero.use("lever")"
click at [304, 93] on div "hero . moveUp ( 1 ) hero . use ( "lever" )" at bounding box center [368, 144] width 149 height 160
type textarea "m"
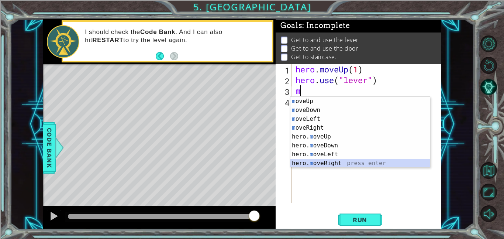
click at [340, 162] on div "m oveUp press enter m oveDown press enter m oveLeft press enter m oveRight pres…" at bounding box center [359, 141] width 139 height 89
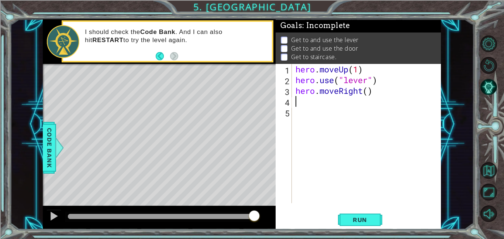
click at [368, 92] on div "hero . moveUp ( 1 ) hero . use ( "lever" ) hero . moveRight ( )" at bounding box center [368, 144] width 149 height 160
click at [374, 216] on span "Run" at bounding box center [359, 219] width 29 height 7
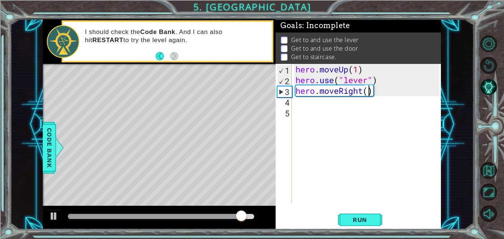
type textarea "hero.moveRight(1)"
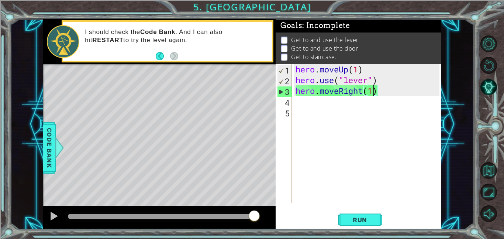
click at [316, 106] on div "hero . moveUp ( 1 ) hero . use ( "lever" ) hero . moveRight ( 1 )" at bounding box center [368, 144] width 149 height 160
type textarea "m"
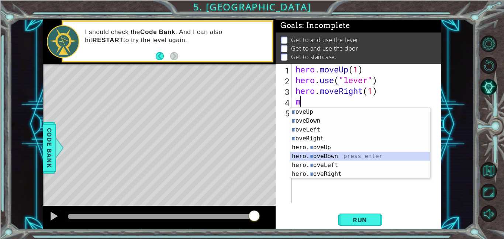
click at [324, 155] on div "m oveUp press enter m oveDown press enter m oveLeft press enter m oveRight pres…" at bounding box center [359, 151] width 139 height 89
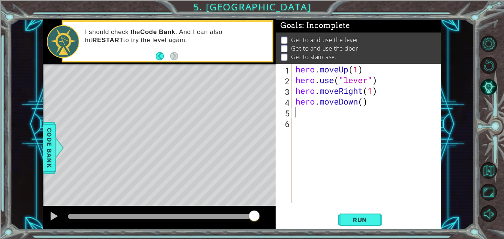
click at [376, 104] on div "hero . moveUp ( 1 ) hero . use ( "lever" ) hero . moveRight ( 1 ) hero . moveDo…" at bounding box center [368, 144] width 149 height 160
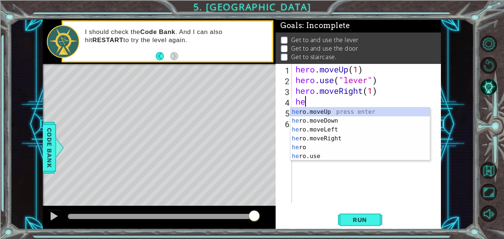
type textarea "h"
type textarea "hero.moveRight(1)"
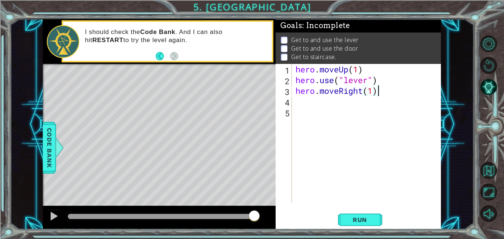
click at [337, 107] on div "hero . moveUp ( 1 ) hero . use ( "lever" ) hero . moveRight ( 1 )" at bounding box center [368, 144] width 149 height 160
click at [330, 101] on div "hero . moveUp ( 1 ) hero . use ( "lever" ) hero . moveRight ( 1 )" at bounding box center [368, 144] width 149 height 160
click at [386, 82] on div "hero . moveUp ( 1 ) hero . use ( "lever" ) hero . moveRight ( 1 )" at bounding box center [368, 144] width 149 height 160
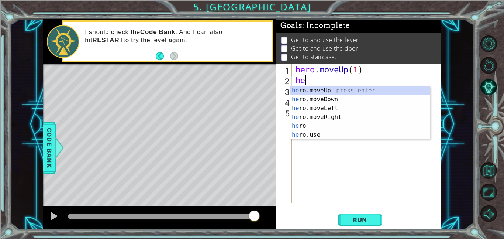
type textarea "h"
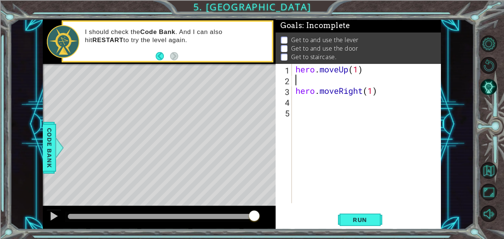
type textarea "hero.moveUp(1)"
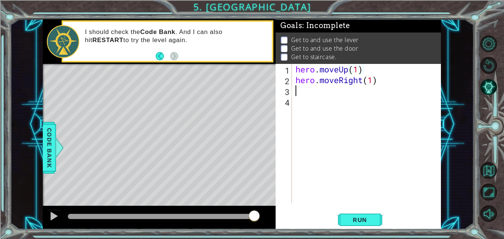
click at [314, 93] on div "hero . moveUp ( 1 ) hero . moveRight ( 1 )" at bounding box center [368, 144] width 149 height 160
type textarea "m"
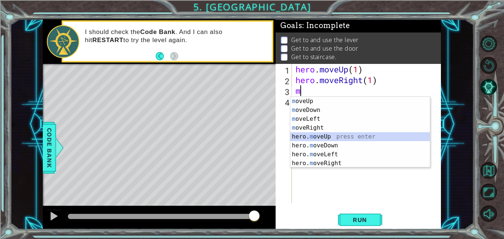
click at [353, 137] on div "m oveUp press enter m oveDown press enter m oveLeft press enter m oveRight pres…" at bounding box center [359, 141] width 139 height 89
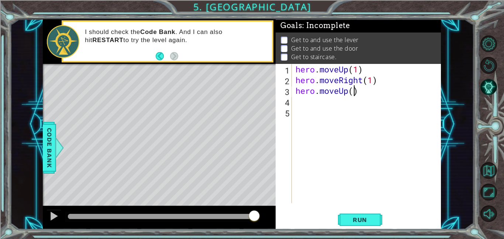
click at [354, 90] on div "hero . moveUp ( 1 ) hero . moveRight ( 1 ) hero . moveUp ( )" at bounding box center [368, 144] width 149 height 160
type textarea "hero.moveUp(1)"
click at [300, 100] on div "hero . moveUp ( 1 ) hero . moveRight ( 1 ) hero . moveUp ( 1 )" at bounding box center [368, 144] width 149 height 160
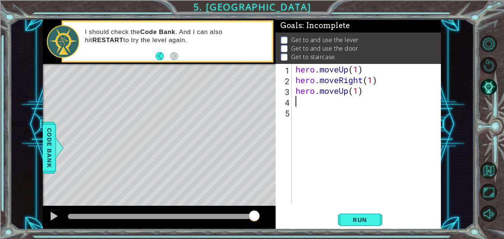
type textarea "m"
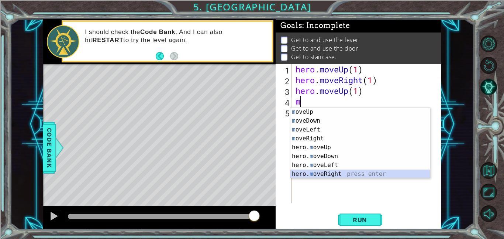
click at [302, 170] on div "m oveUp press enter m oveDown press enter m oveLeft press enter m oveRight pres…" at bounding box center [359, 151] width 139 height 89
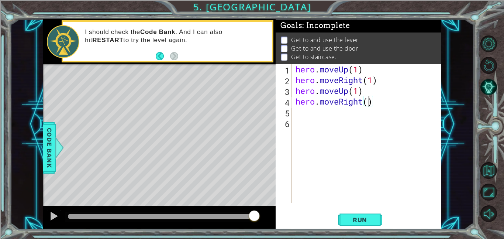
click at [367, 103] on div "hero . moveUp ( 1 ) hero . moveRight ( 1 ) hero . moveUp ( 1 ) hero . moveRight…" at bounding box center [368, 144] width 149 height 160
type textarea "hero.moveRight(2)"
click at [43, 136] on div "Code Bank" at bounding box center [49, 148] width 13 height 52
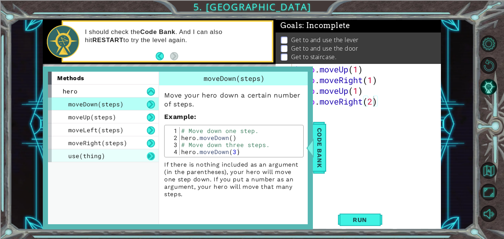
click at [151, 154] on button at bounding box center [151, 156] width 8 height 8
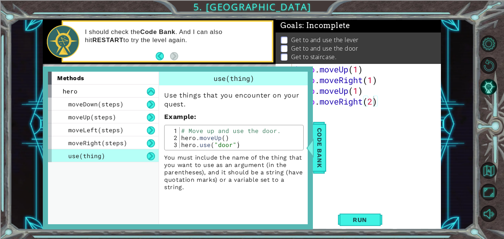
click at [136, 153] on div "use(thing)" at bounding box center [103, 155] width 111 height 13
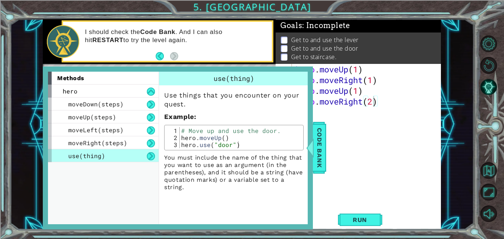
click at [366, 133] on div "hero . moveUp ( 1 ) hero . moveRight ( 1 ) hero . moveUp ( 1 ) hero . moveRight…" at bounding box center [368, 144] width 149 height 160
click at [300, 36] on p "Get to and use the lever" at bounding box center [324, 40] width 67 height 8
click at [318, 138] on span "Code Bank" at bounding box center [319, 147] width 12 height 45
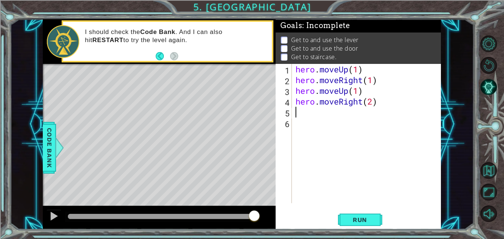
click at [307, 113] on div "hero . moveUp ( 1 ) hero . moveRight ( 1 ) hero . moveUp ( 1 ) hero . moveRight…" at bounding box center [368, 144] width 149 height 160
type textarea "j"
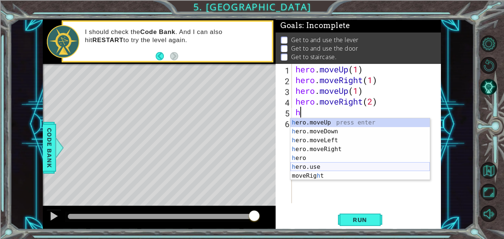
click at [326, 166] on div "h ero.moveUp press enter h ero.moveDown press enter h ero.moveLeft press enter …" at bounding box center [359, 158] width 139 height 80
type textarea "hero.use("name")"
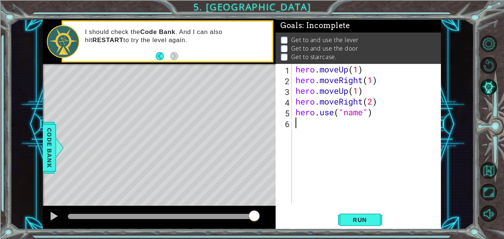
click at [361, 118] on div "hero . moveUp ( 1 ) hero . moveRight ( 1 ) hero . moveUp ( 1 ) hero . moveRight…" at bounding box center [368, 144] width 149 height 160
click at [344, 112] on div "hero . moveUp ( 1 ) hero . moveRight ( 1 ) hero . moveUp ( 1 ) hero . moveRight…" at bounding box center [368, 144] width 149 height 160
click at [362, 112] on div "hero . moveUp ( 1 ) hero . moveRight ( 1 ) hero . moveUp ( 1 ) hero . moveRight…" at bounding box center [368, 144] width 149 height 160
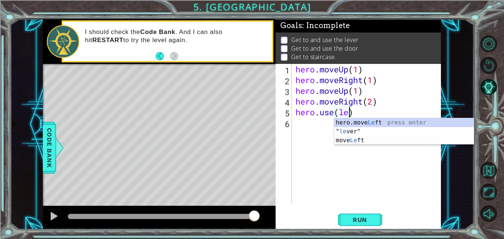
scroll to position [0, 2]
click at [360, 128] on div "hero.move Le ft press enter " le ver" press enter move Le ft press enter" at bounding box center [403, 140] width 139 height 44
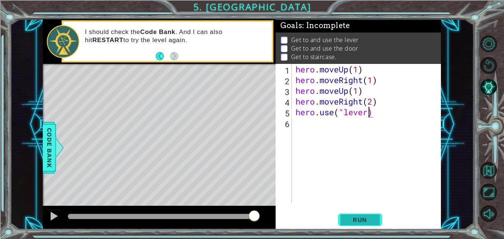
type textarea "hero.use("lever)"
click at [373, 218] on span "Run" at bounding box center [359, 219] width 29 height 7
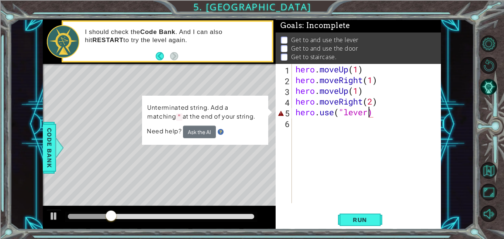
click at [387, 114] on div "hero . moveUp ( 1 ) hero . moveRight ( 1 ) hero . moveUp ( 1 ) hero . moveRight…" at bounding box center [368, 144] width 149 height 160
click at [396, 166] on div "hero . moveUp ( 1 ) hero . moveRight ( 1 ) hero . moveUp ( 1 ) hero . moveRight…" at bounding box center [368, 144] width 149 height 160
click at [370, 213] on button "Run" at bounding box center [360, 219] width 44 height 17
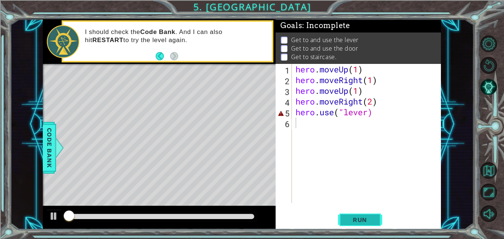
click at [370, 213] on button "Run" at bounding box center [360, 219] width 44 height 17
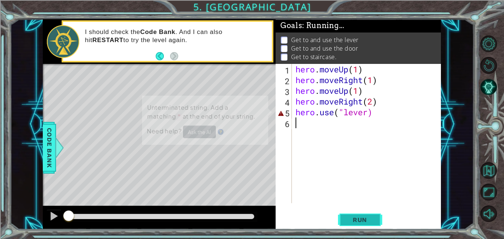
click at [370, 213] on button "Run" at bounding box center [360, 219] width 44 height 17
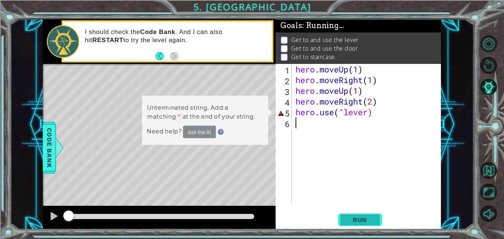
click at [370, 213] on button "Run" at bounding box center [360, 219] width 44 height 17
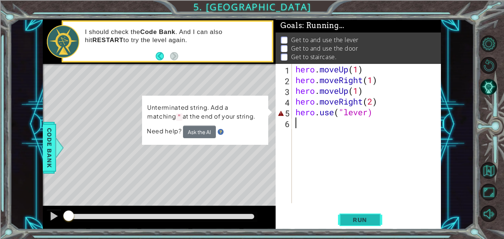
click at [370, 213] on button "Run" at bounding box center [360, 219] width 44 height 17
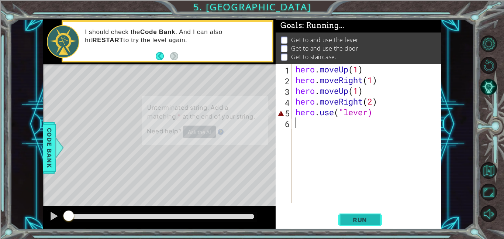
click at [370, 213] on button "Run" at bounding box center [360, 219] width 44 height 17
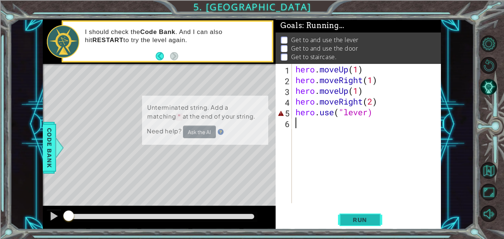
click at [370, 213] on button "Run" at bounding box center [360, 219] width 44 height 17
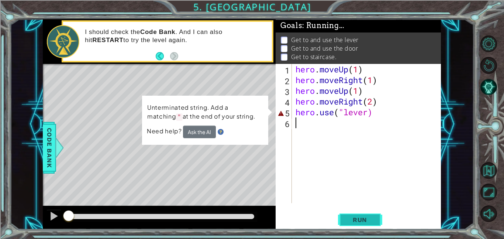
click at [370, 213] on button "Run" at bounding box center [360, 219] width 44 height 17
click at [201, 135] on button "Ask the AI" at bounding box center [199, 131] width 33 height 13
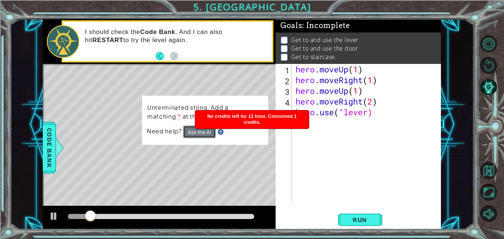
click at [201, 133] on button "Ask the AI" at bounding box center [199, 131] width 33 height 13
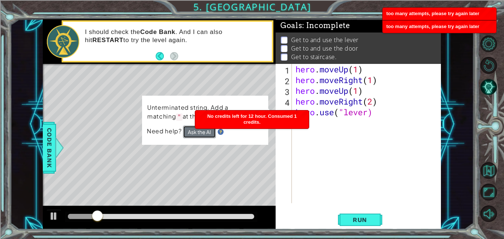
click at [201, 129] on button "Ask the AI" at bounding box center [199, 131] width 33 height 13
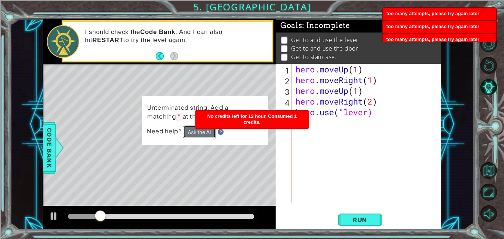
click at [201, 129] on button "Ask the AI" at bounding box center [199, 131] width 33 height 13
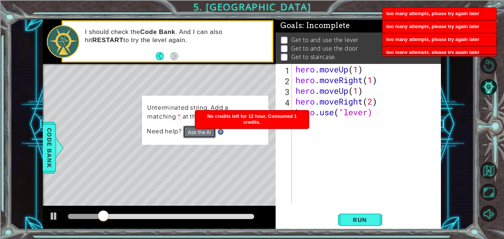
click at [201, 129] on button "Ask the AI" at bounding box center [199, 131] width 33 height 13
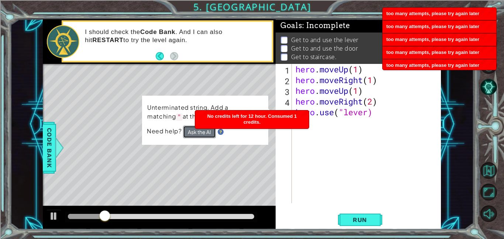
click at [201, 129] on button "Ask the AI" at bounding box center [199, 131] width 33 height 13
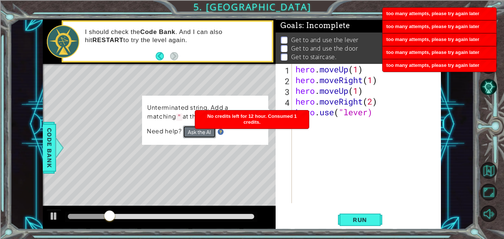
click at [201, 129] on button "Ask the AI" at bounding box center [199, 131] width 33 height 13
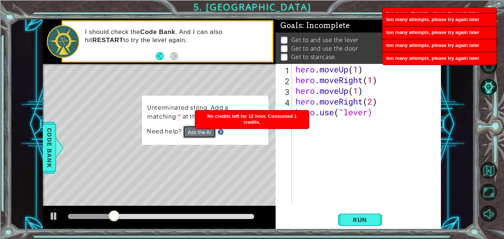
click at [201, 129] on button "Ask the AI" at bounding box center [199, 131] width 33 height 13
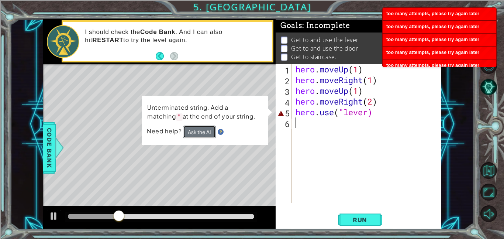
click at [201, 129] on button "Ask the AI" at bounding box center [199, 131] width 33 height 13
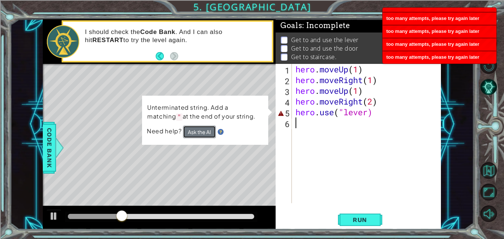
click at [201, 129] on button "Ask the AI" at bounding box center [199, 131] width 33 height 13
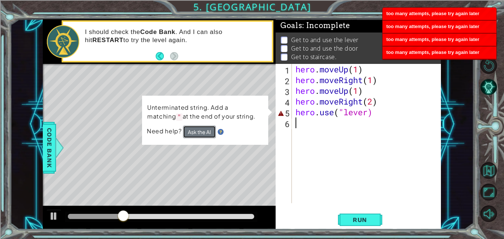
click at [201, 129] on button "Ask the AI" at bounding box center [199, 131] width 33 height 13
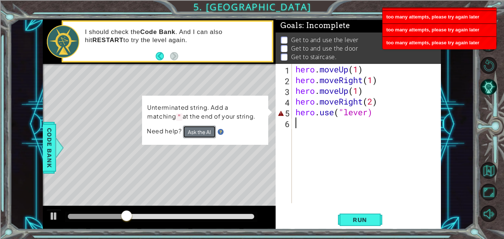
click at [201, 129] on button "Ask the AI" at bounding box center [199, 131] width 33 height 13
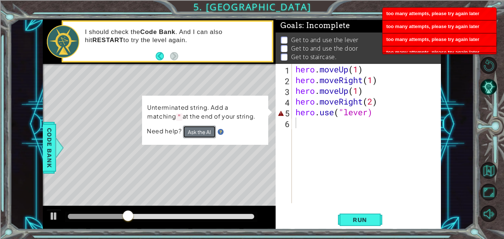
click at [201, 129] on button "Ask the AI" at bounding box center [199, 131] width 33 height 13
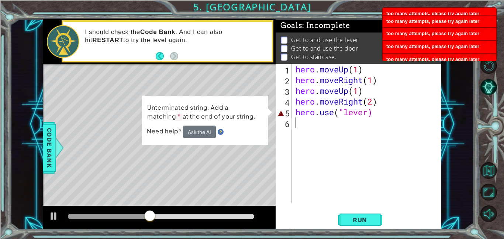
click at [375, 112] on div "hero . moveUp ( 1 ) hero . moveRight ( 1 ) hero . moveUp ( 1 ) hero . moveRight…" at bounding box center [368, 144] width 149 height 160
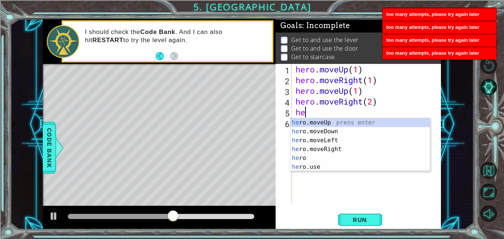
type textarea "h"
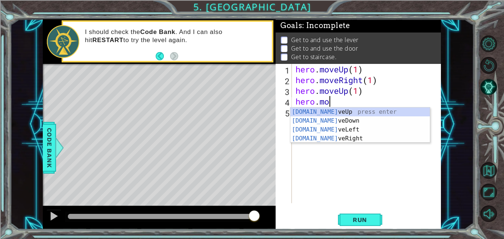
type textarea "hero.m"
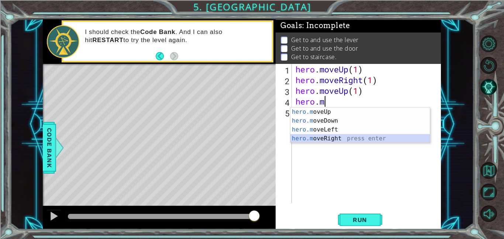
click at [337, 135] on div "hero.m oveUp press enter hero.m oveDown press enter hero.m oveLeft press enter …" at bounding box center [359, 133] width 139 height 53
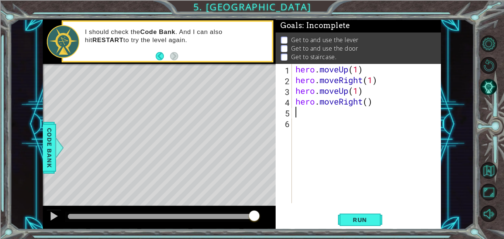
click at [368, 103] on div "hero . moveUp ( 1 ) hero . moveRight ( 1 ) hero . moveUp ( 1 ) hero . moveRight…" at bounding box center [368, 144] width 149 height 160
type textarea "hero.moveRight(2)"
click at [310, 113] on div "hero . moveUp ( 1 ) hero . moveRight ( 1 ) hero . moveUp ( 1 ) hero . moveRight…" at bounding box center [368, 144] width 149 height 160
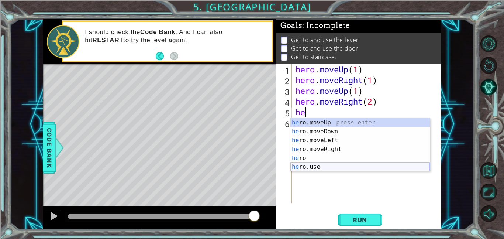
click at [307, 166] on div "he ro.moveUp press enter he ro.moveDown press enter he ro.moveLeft press enter …" at bounding box center [359, 153] width 139 height 71
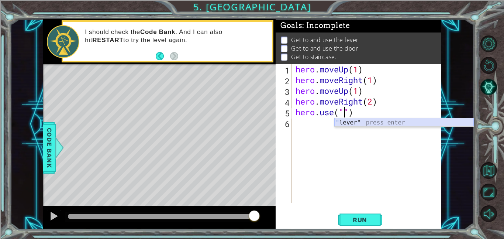
click at [350, 123] on div "" lever" press enter" at bounding box center [403, 131] width 139 height 27
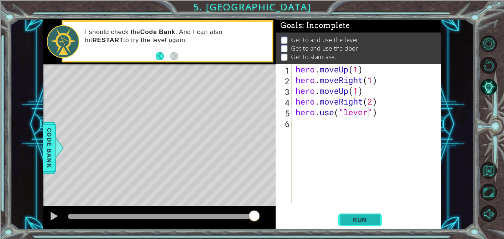
click at [374, 213] on button "Run" at bounding box center [360, 219] width 44 height 17
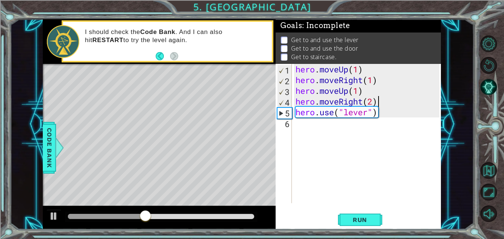
click at [380, 102] on div "hero . moveUp ( 1 ) hero . moveRight ( 1 ) hero . moveUp ( 1 ) hero . moveRight…" at bounding box center [368, 144] width 149 height 160
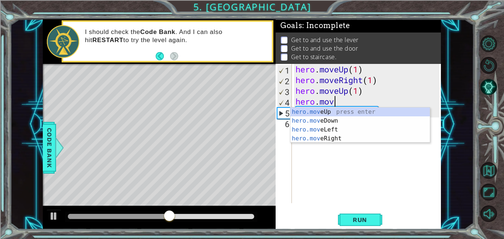
type textarea "hero.m"
click at [346, 128] on div "hero.m oveUp press enter hero.m oveDown press enter hero.m oveLeft press enter …" at bounding box center [359, 133] width 139 height 53
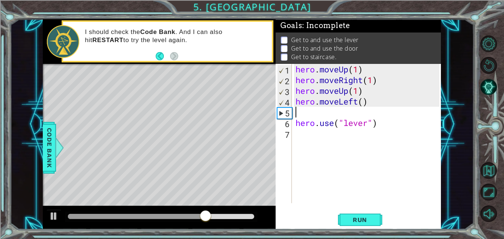
click at [364, 99] on div "hero . moveUp ( 1 ) hero . moveRight ( 1 ) hero . moveUp ( 1 ) hero . moveLeft …" at bounding box center [368, 144] width 149 height 160
type textarea "hero.moveLeft(3)"
click at [309, 114] on div "hero . moveUp ( 1 ) hero . moveRight ( 1 ) hero . moveUp ( 1 ) hero . moveLeft …" at bounding box center [368, 144] width 149 height 160
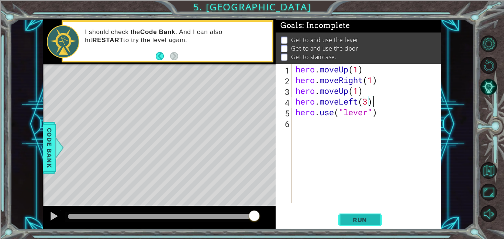
click at [357, 213] on button "Run" at bounding box center [360, 219] width 44 height 17
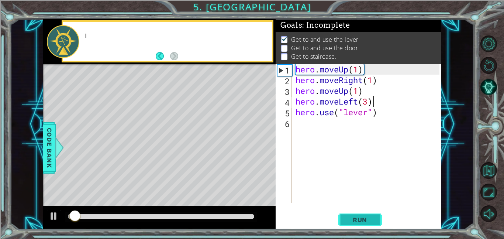
scroll to position [1, 0]
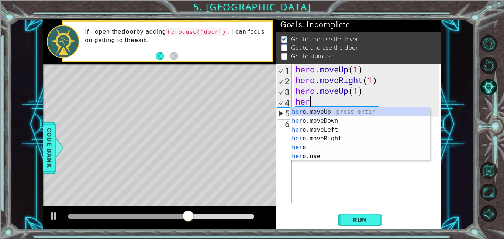
type textarea "he"
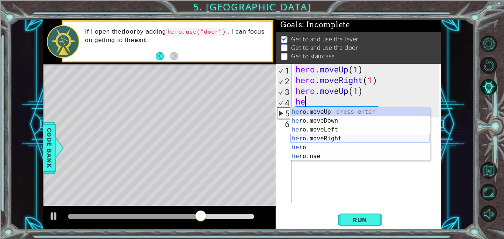
click at [358, 141] on div "he ro.moveUp press enter he ro.moveDown press enter he ro.moveLeft press enter …" at bounding box center [359, 142] width 139 height 71
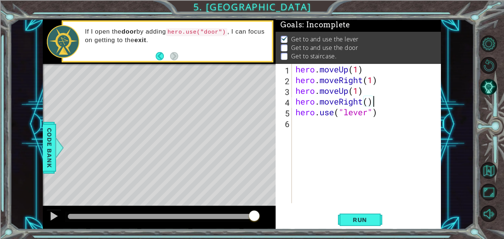
click at [368, 100] on div "hero . moveUp ( 1 ) hero . moveRight ( 1 ) hero . moveUp ( 1 ) hero . moveRight…" at bounding box center [368, 144] width 149 height 160
type textarea "hero.moveRight(3)"
click at [370, 223] on button "Run" at bounding box center [360, 219] width 44 height 17
